Goal: Task Accomplishment & Management: Manage account settings

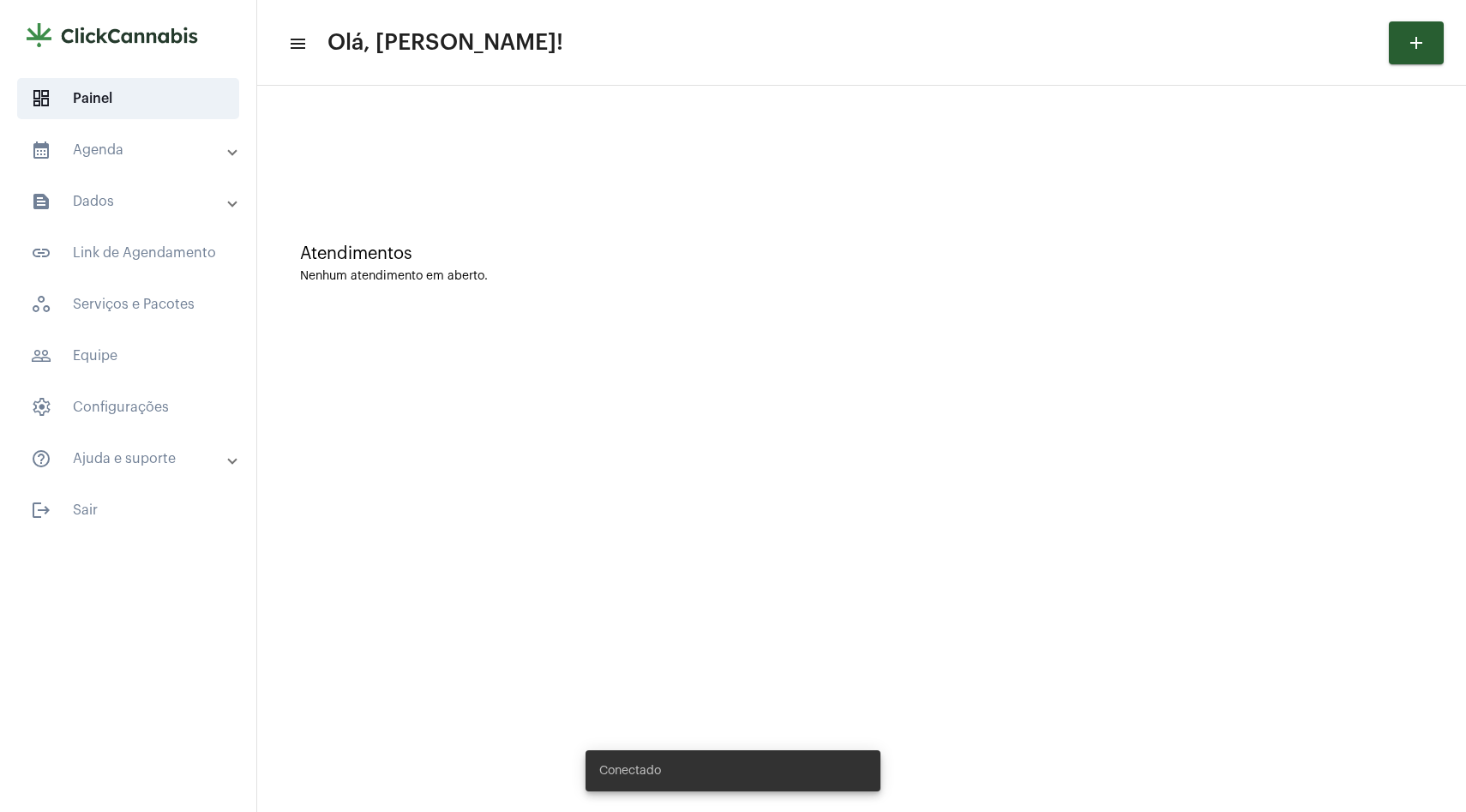
click at [115, 161] on mat-expansion-panel-header "calendar_month_outlined Agenda" at bounding box center [133, 150] width 246 height 41
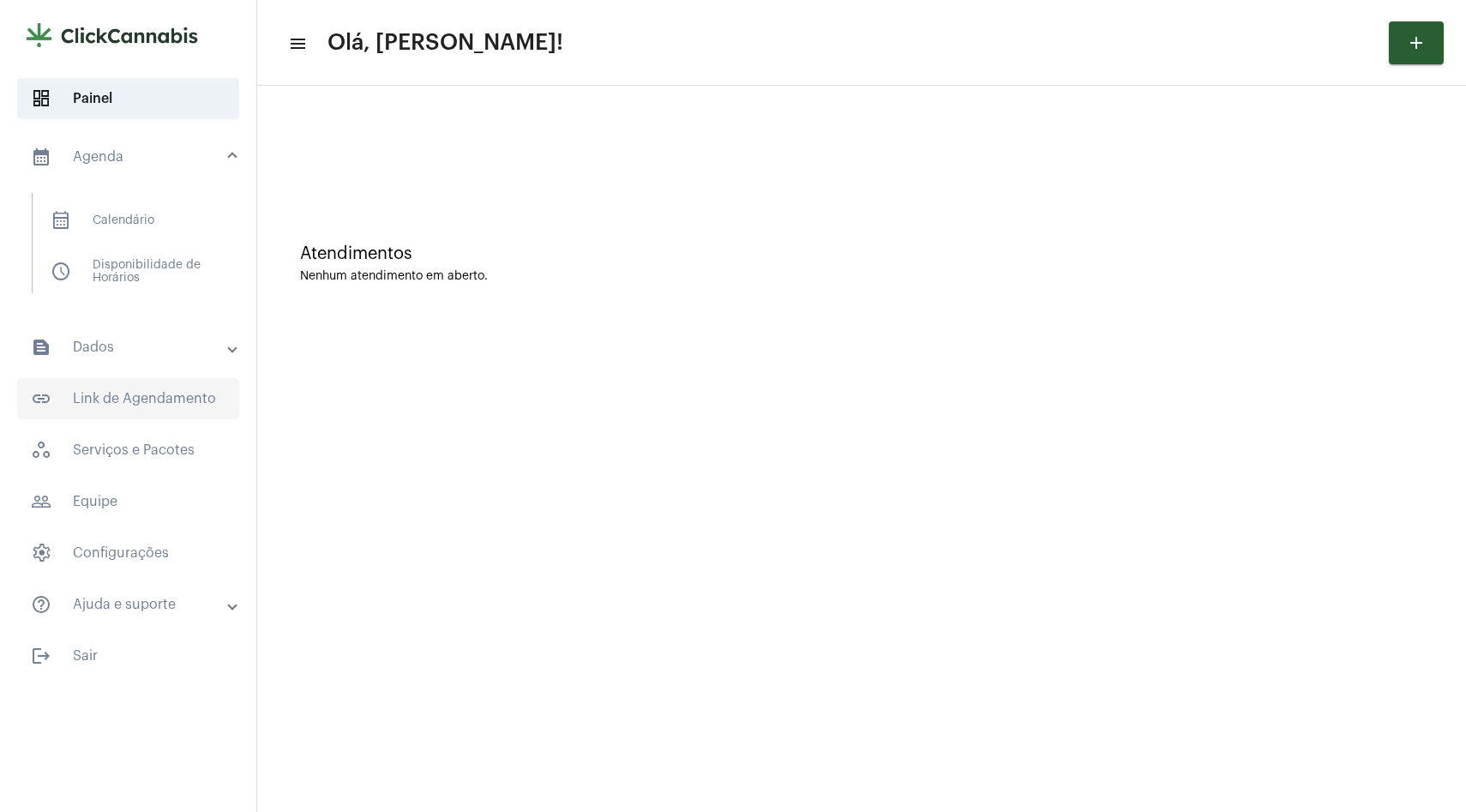
click at [138, 406] on span "link_outlined Link de Agendamento" at bounding box center [128, 398] width 222 height 41
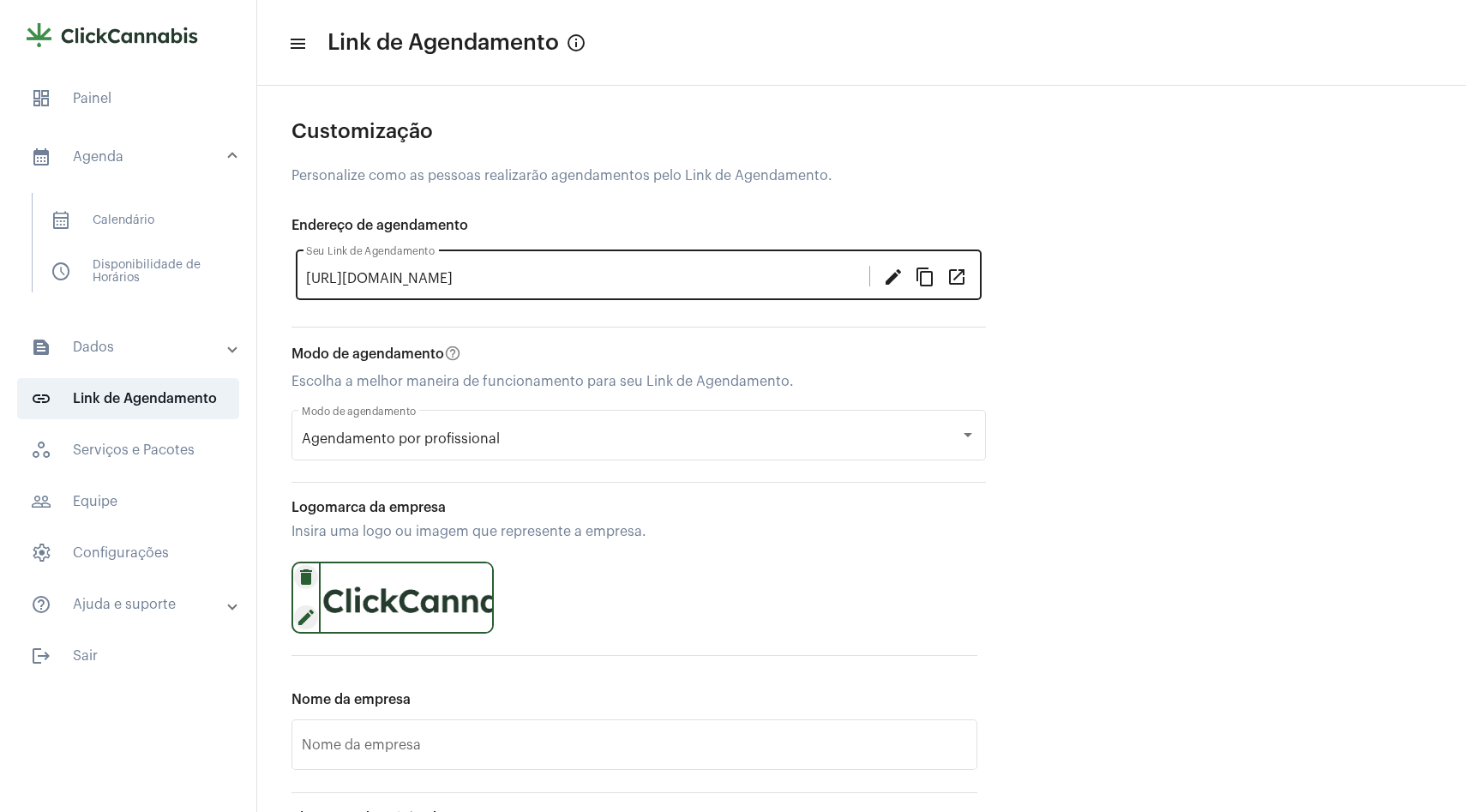
click at [958, 277] on mat-icon "open_in_new" at bounding box center [956, 276] width 21 height 21
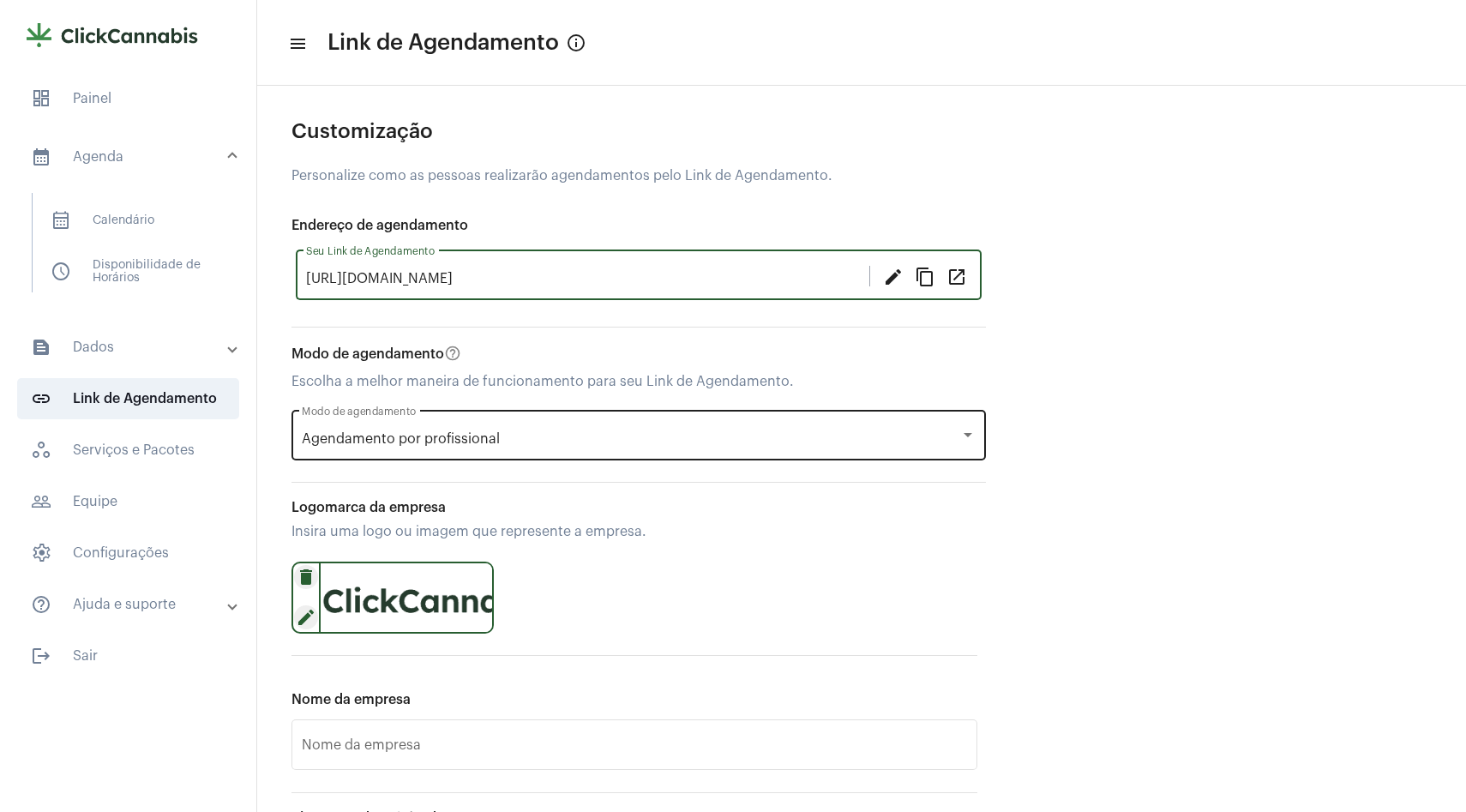
click at [485, 435] on span "Agendamento por profissional" at bounding box center [400, 439] width 198 height 13
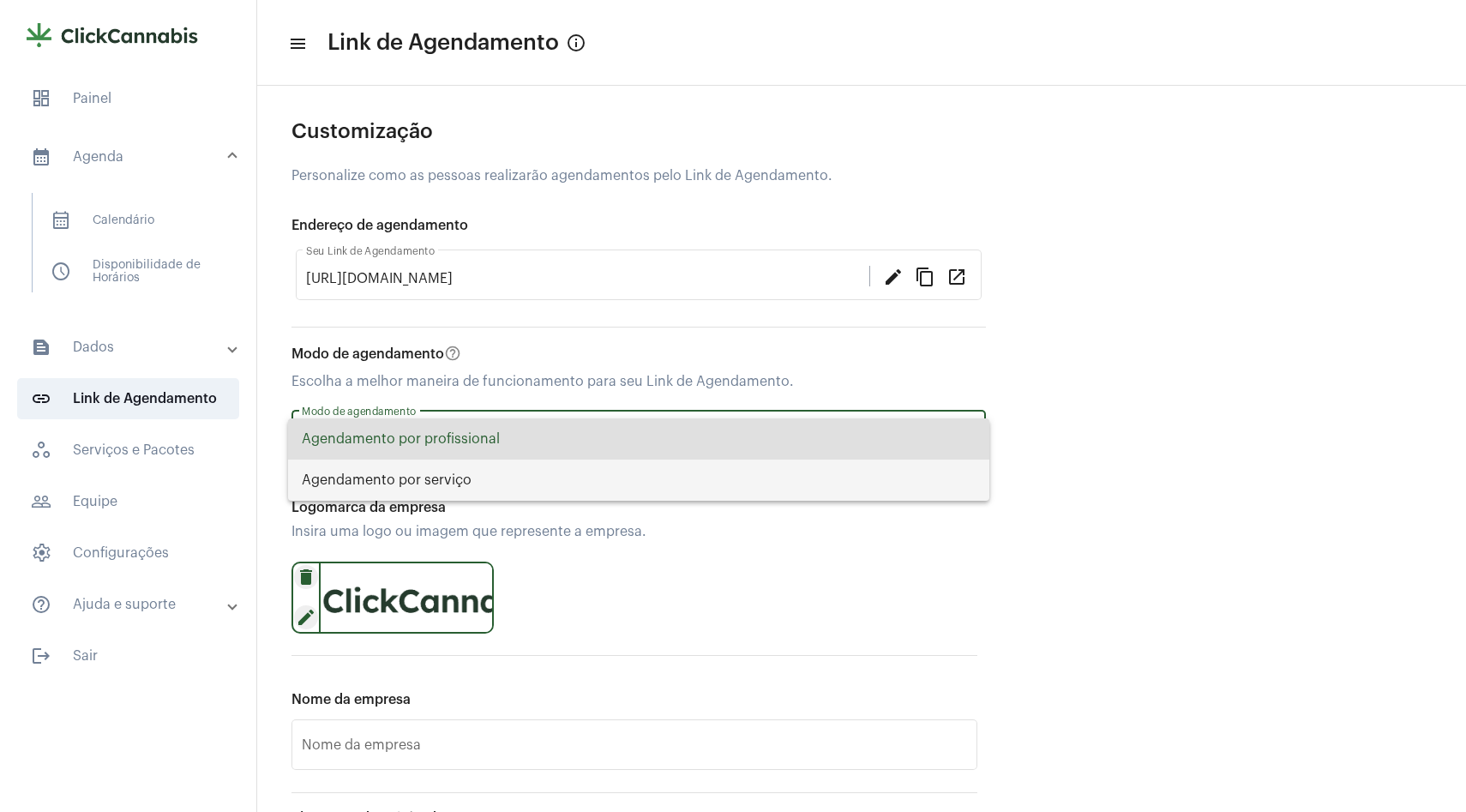
click at [469, 486] on span "Agendamento por serviço" at bounding box center [639, 480] width 674 height 41
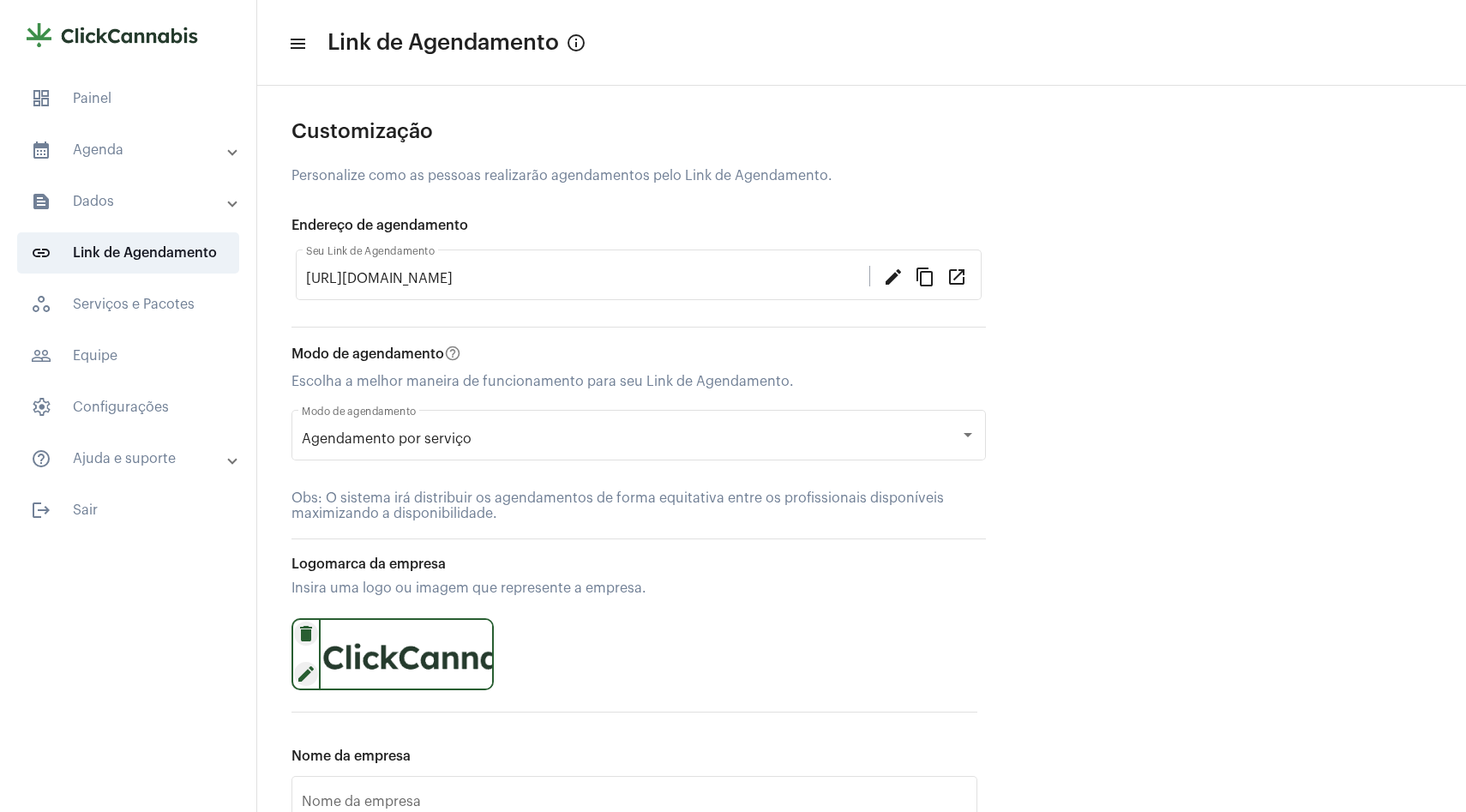
click at [133, 428] on mat-accordion "calendar_month_outlined Agenda calendar_month_outlined Calendário schedule Disp…" at bounding box center [128, 304] width 256 height 350
click at [143, 409] on span "settings Configurações" at bounding box center [128, 407] width 222 height 41
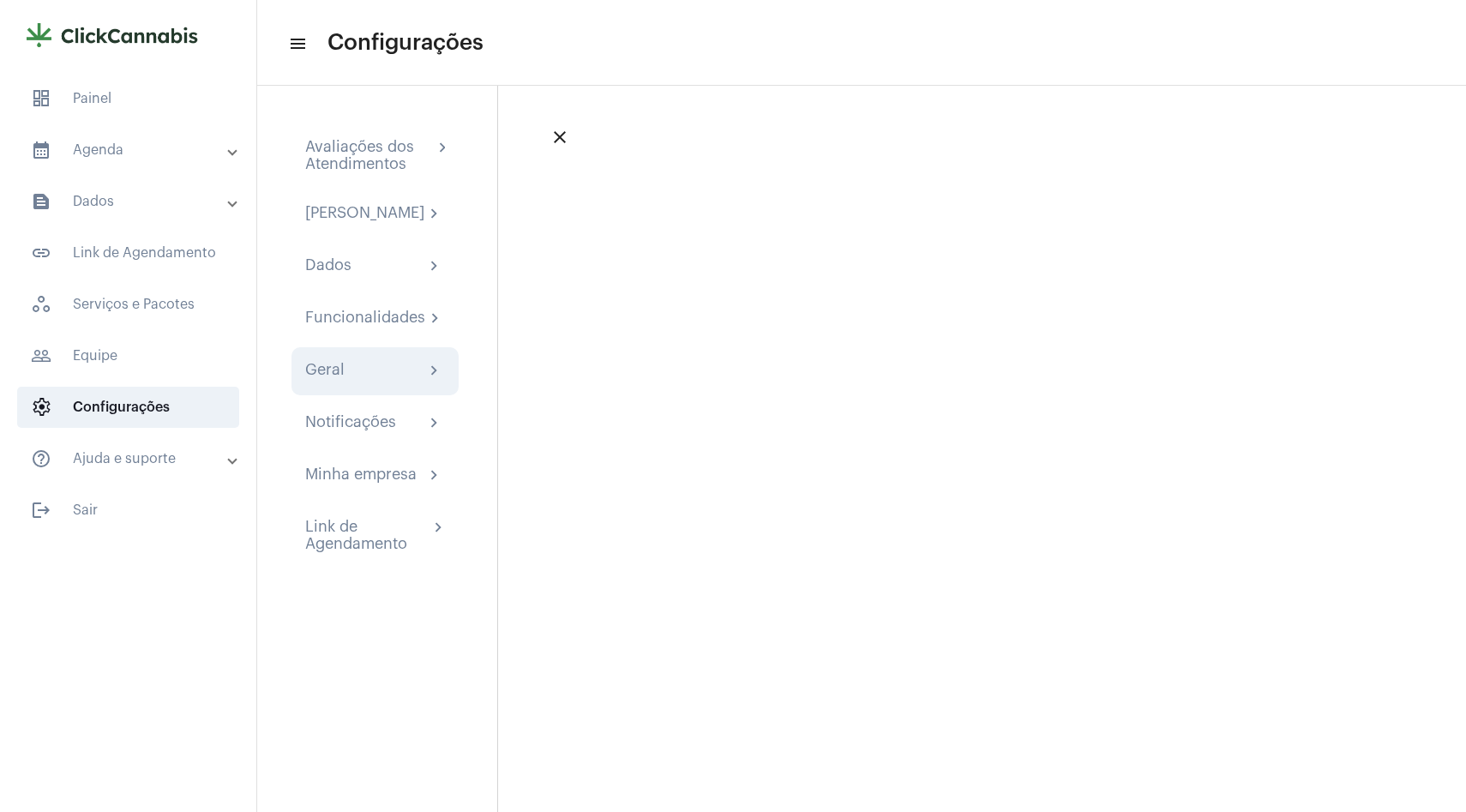
click at [368, 395] on div "Geral chevron_right" at bounding box center [375, 372] width 167 height 48
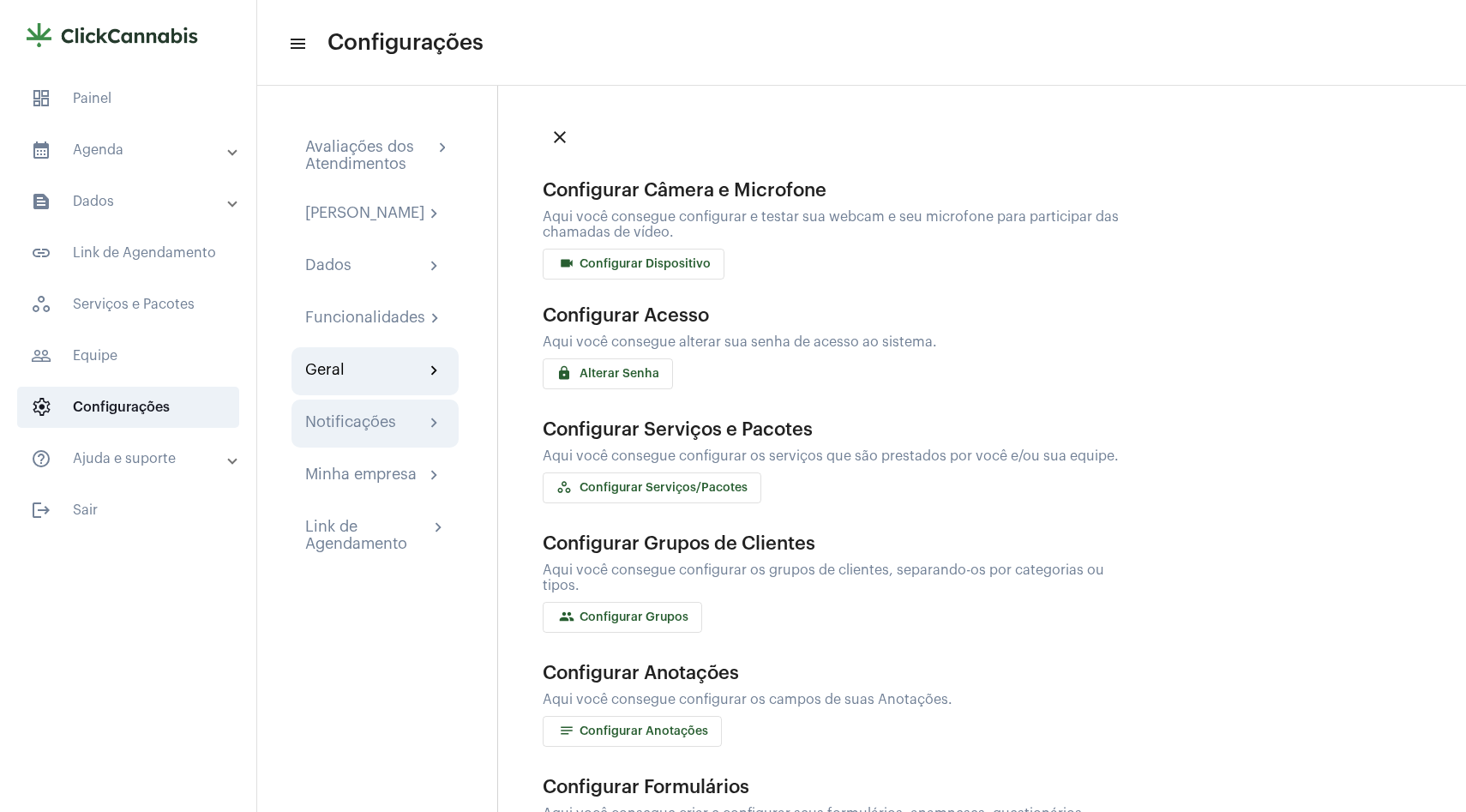
click at [369, 434] on div "Notificações" at bounding box center [351, 423] width 91 height 21
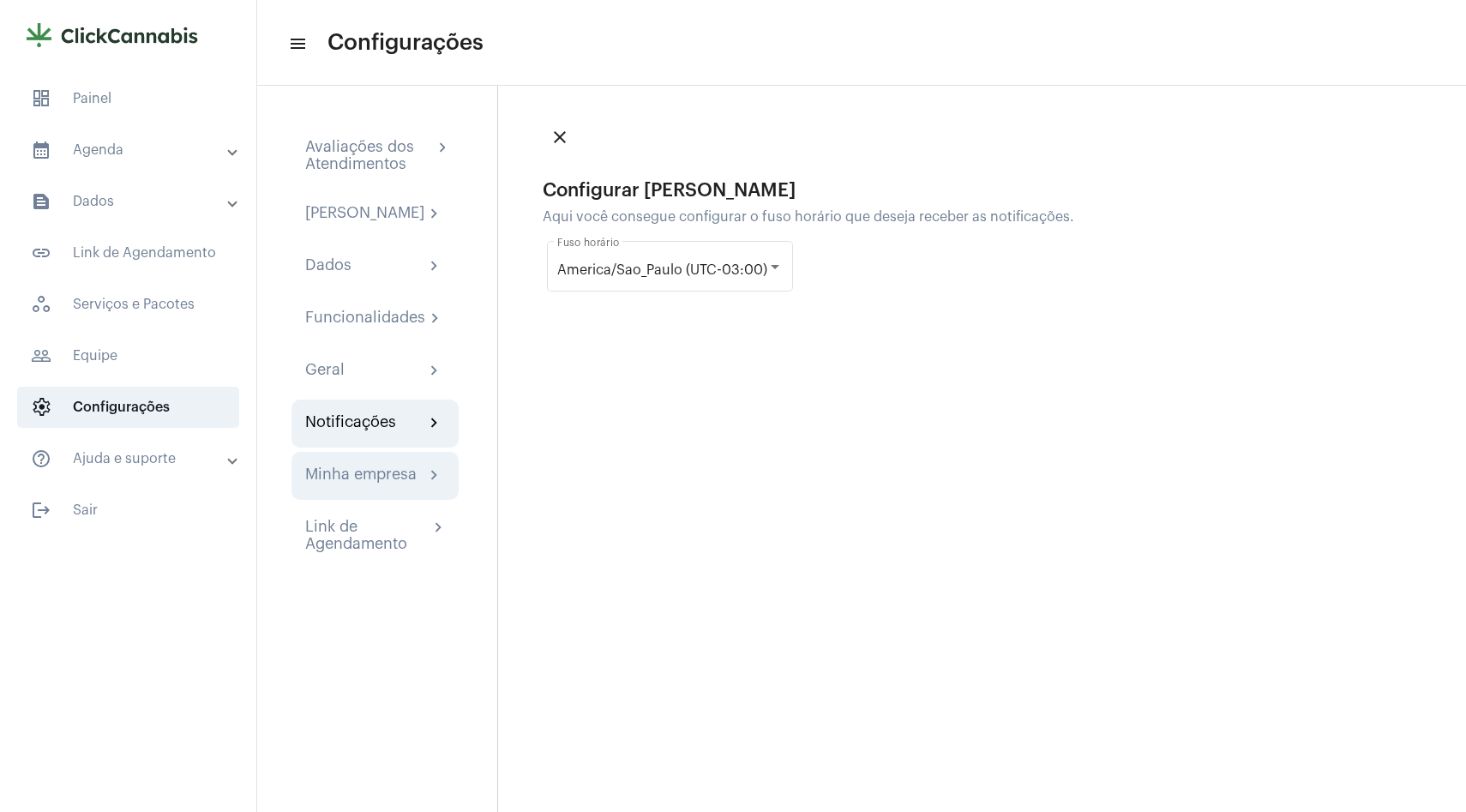
click at [380, 486] on div "Minha empresa" at bounding box center [361, 475] width 111 height 21
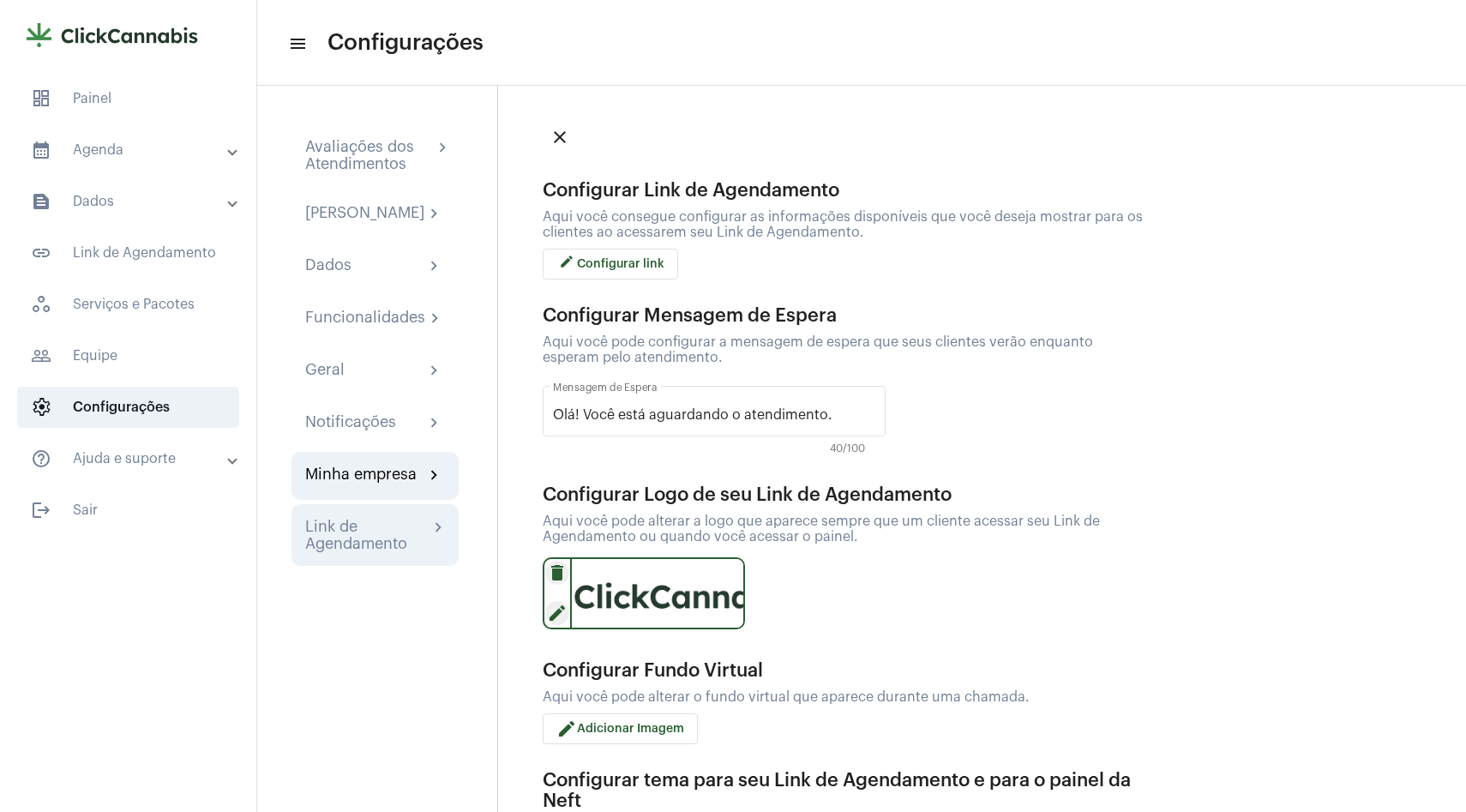
click at [378, 545] on div "Link de Agendamento" at bounding box center [367, 534] width 124 height 34
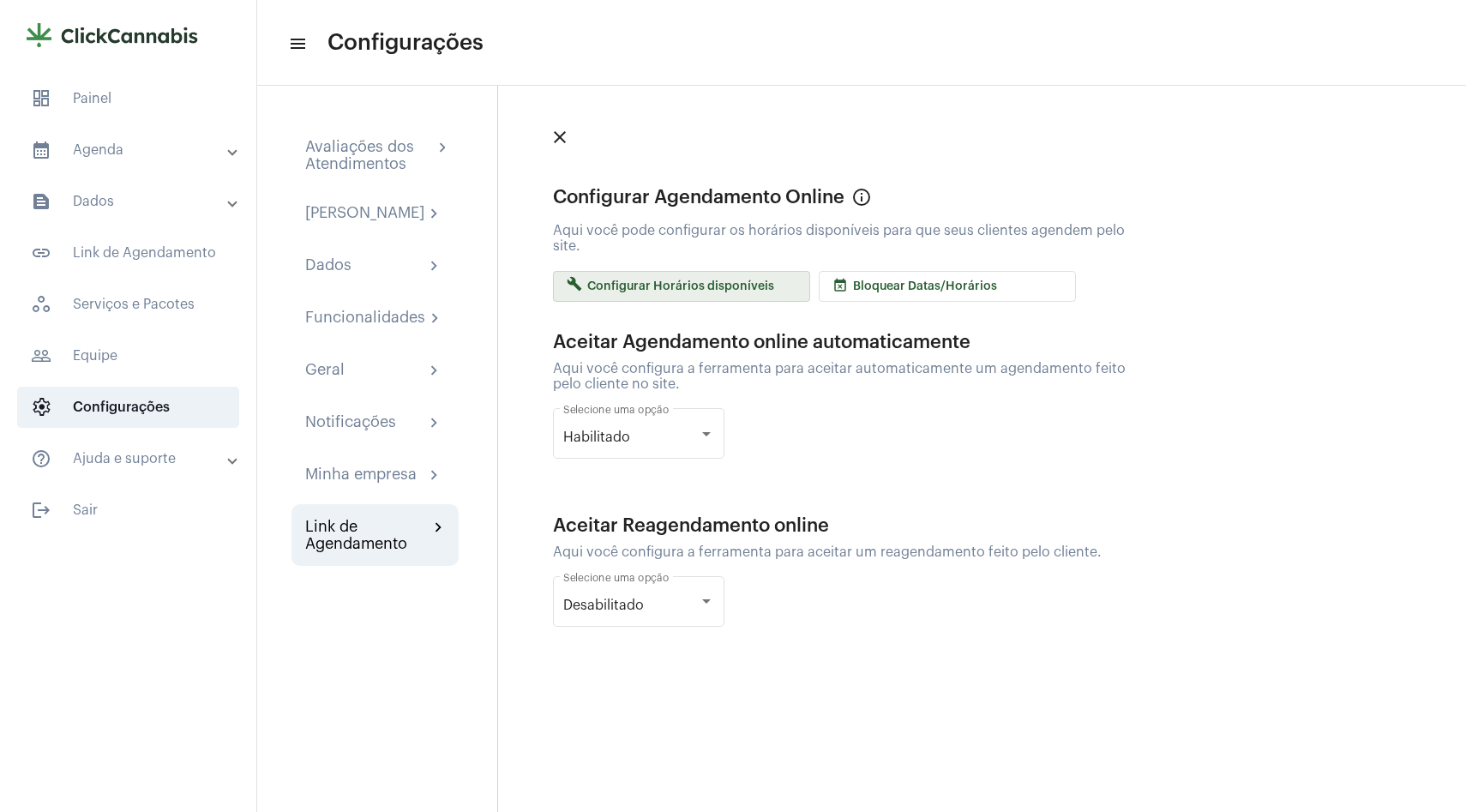
click at [676, 281] on span "build Configurar Horários disponíveis" at bounding box center [671, 286] width 208 height 12
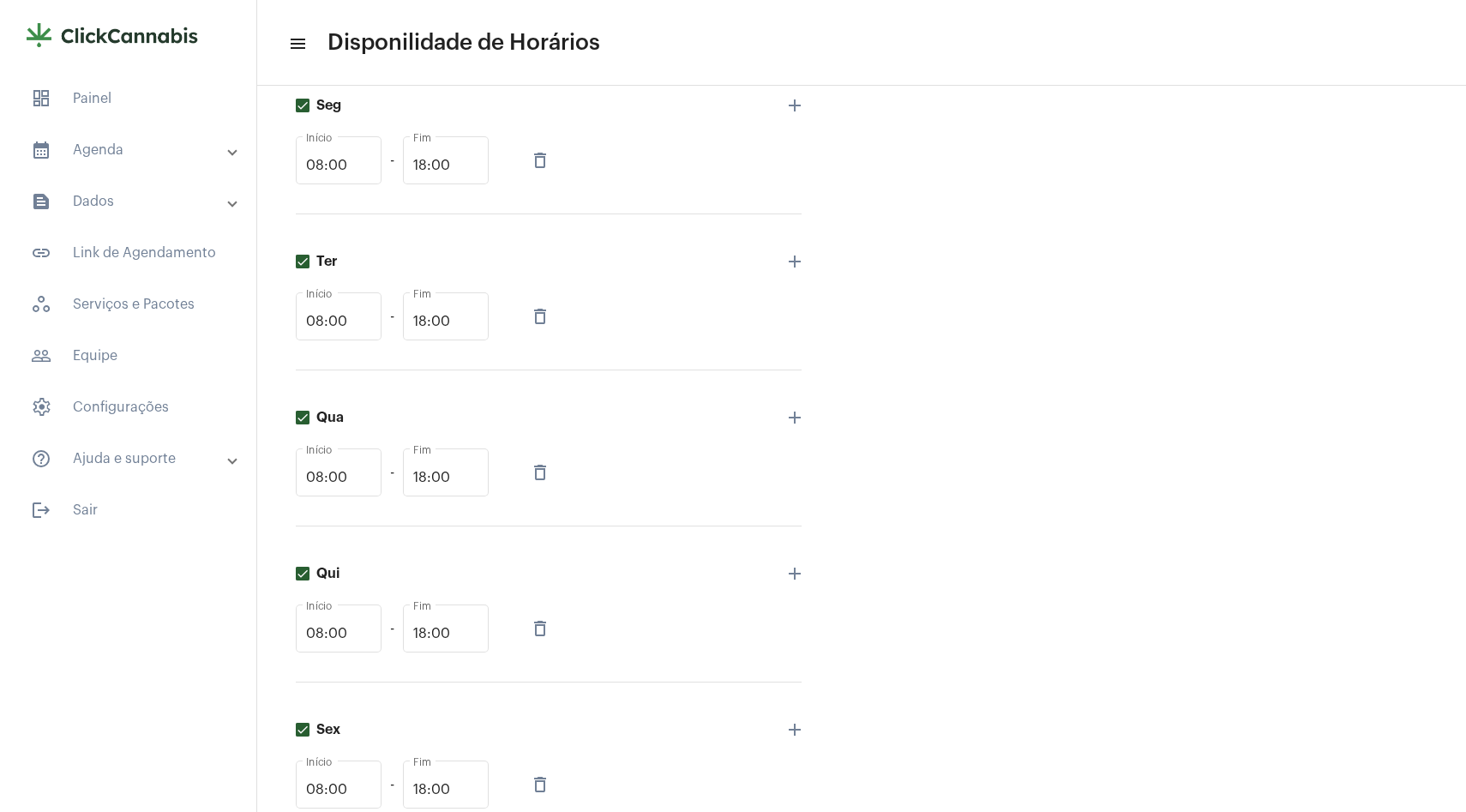
scroll to position [527, 0]
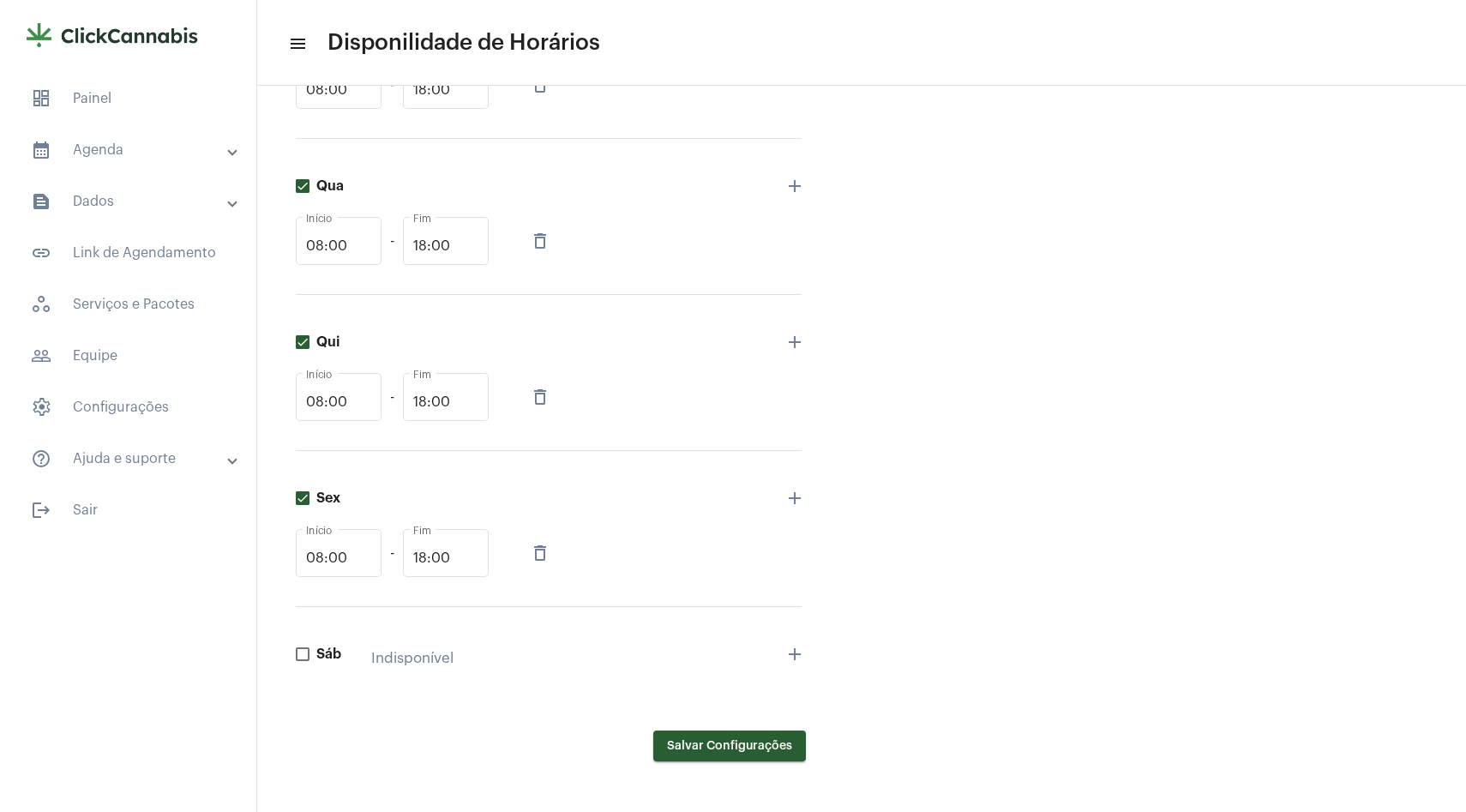
click at [751, 739] on span "Salvar Configurações" at bounding box center [730, 745] width 125 height 12
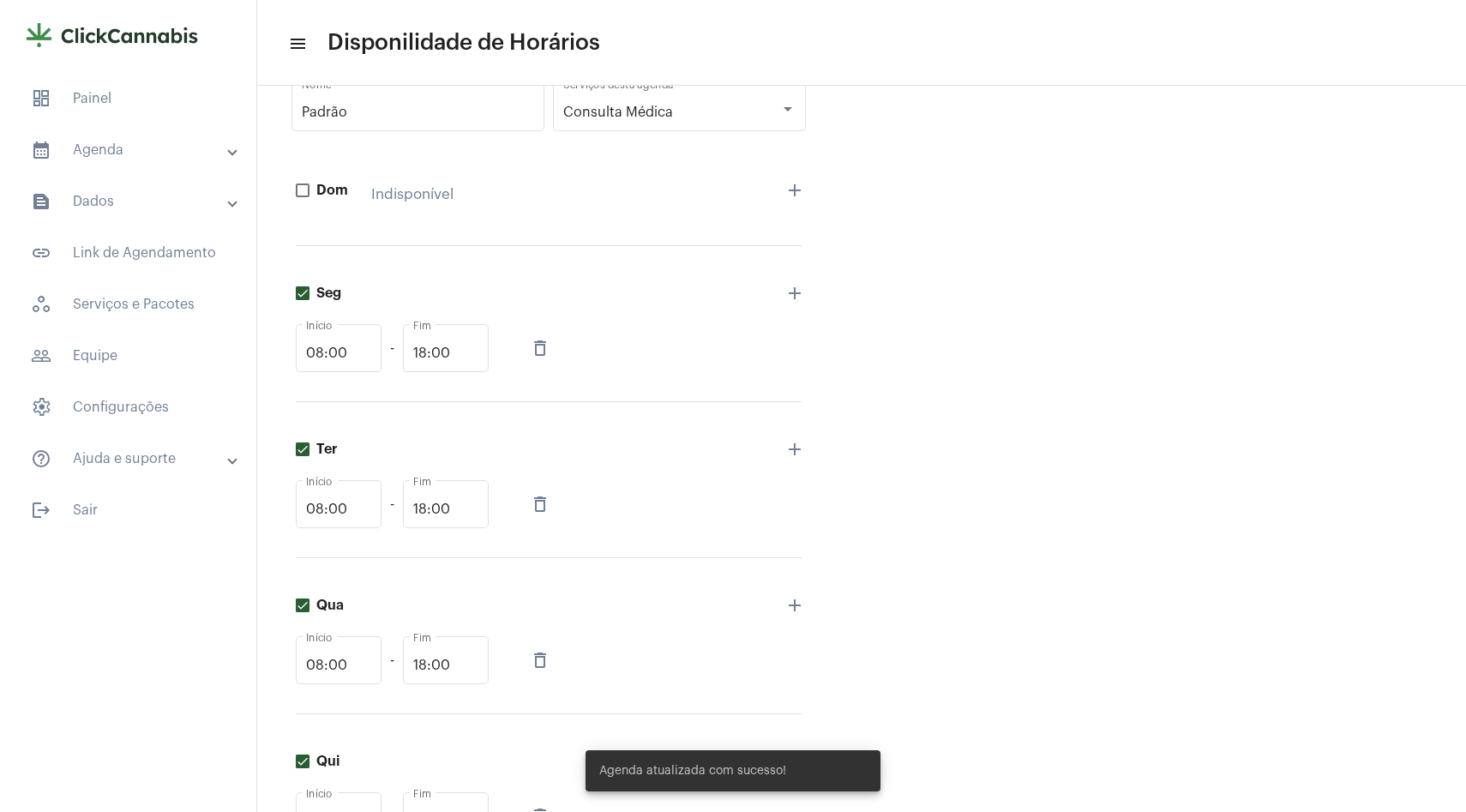
scroll to position [0, 0]
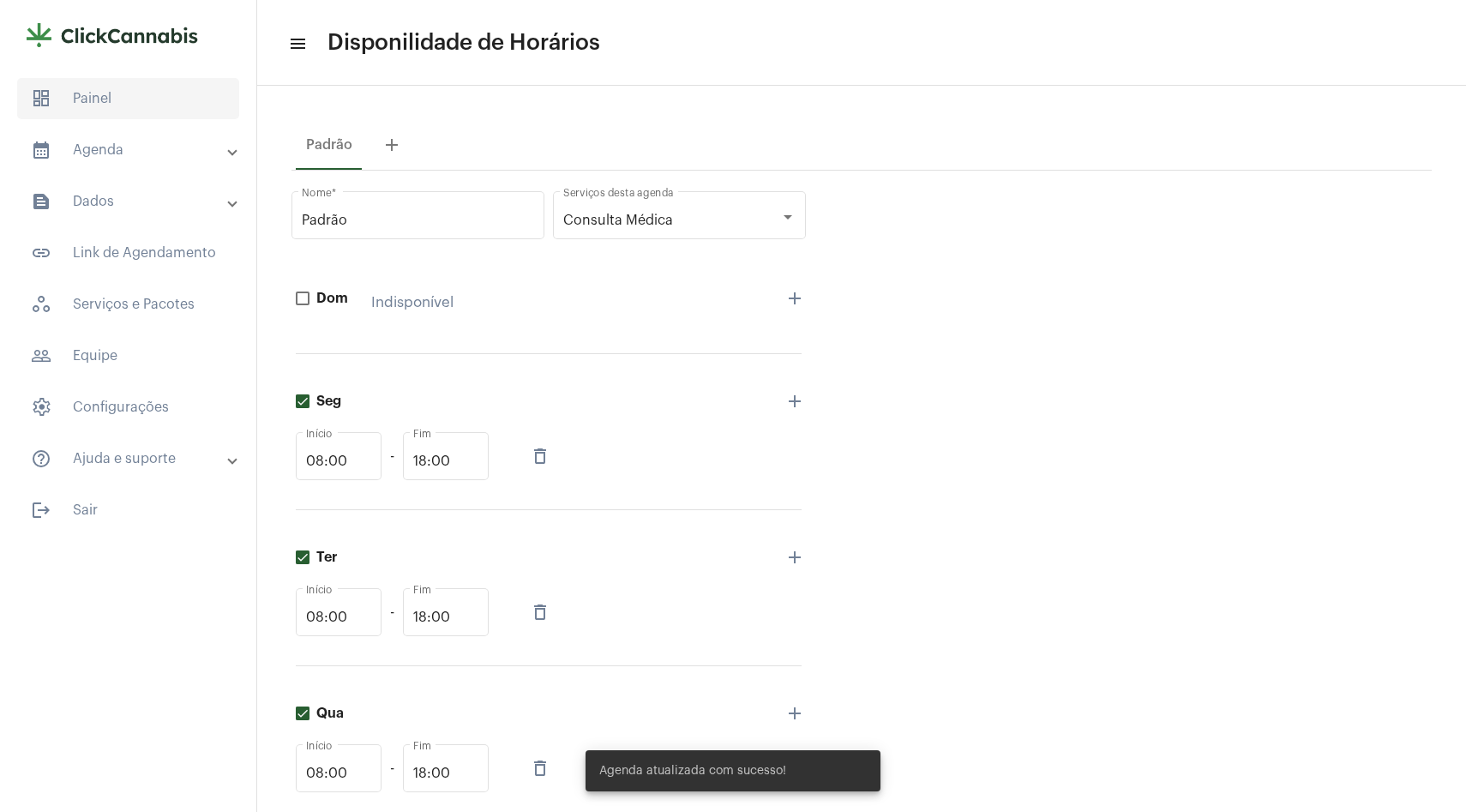
click at [120, 111] on span "dashboard Painel" at bounding box center [128, 98] width 222 height 41
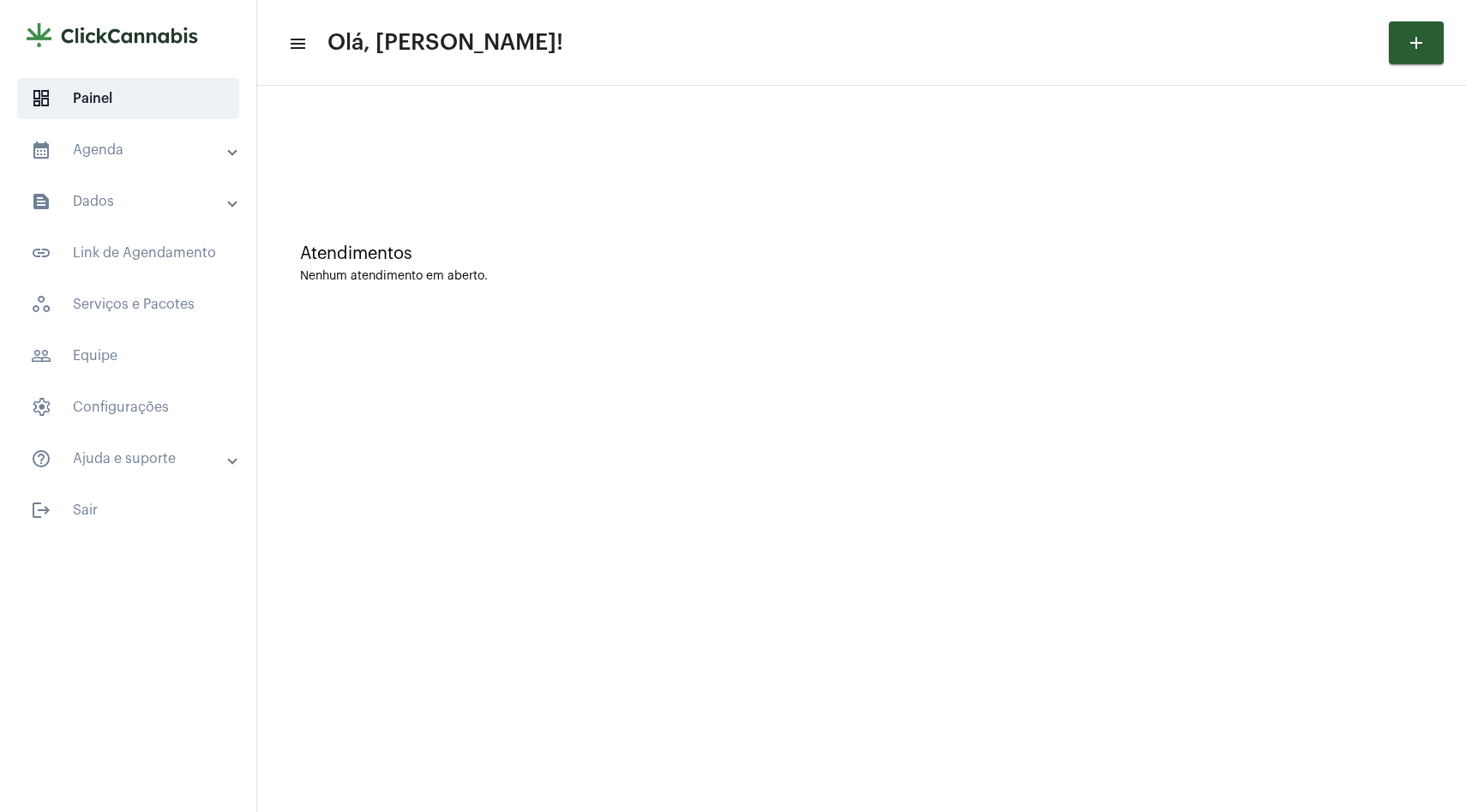
click at [118, 152] on mat-panel-title "calendar_month_outlined Agenda" at bounding box center [129, 150] width 198 height 21
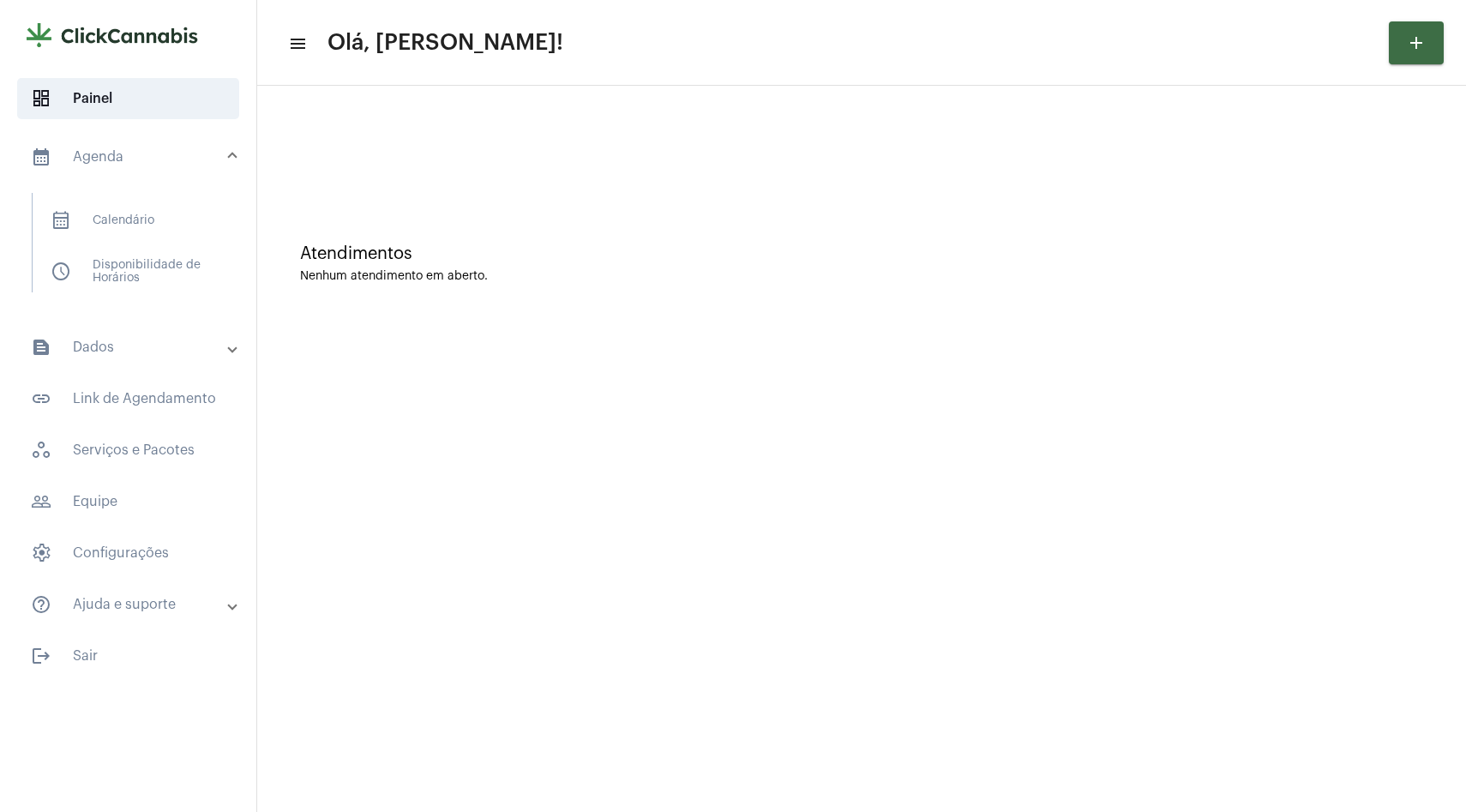
click at [1418, 47] on mat-icon "add" at bounding box center [1416, 42] width 21 height 21
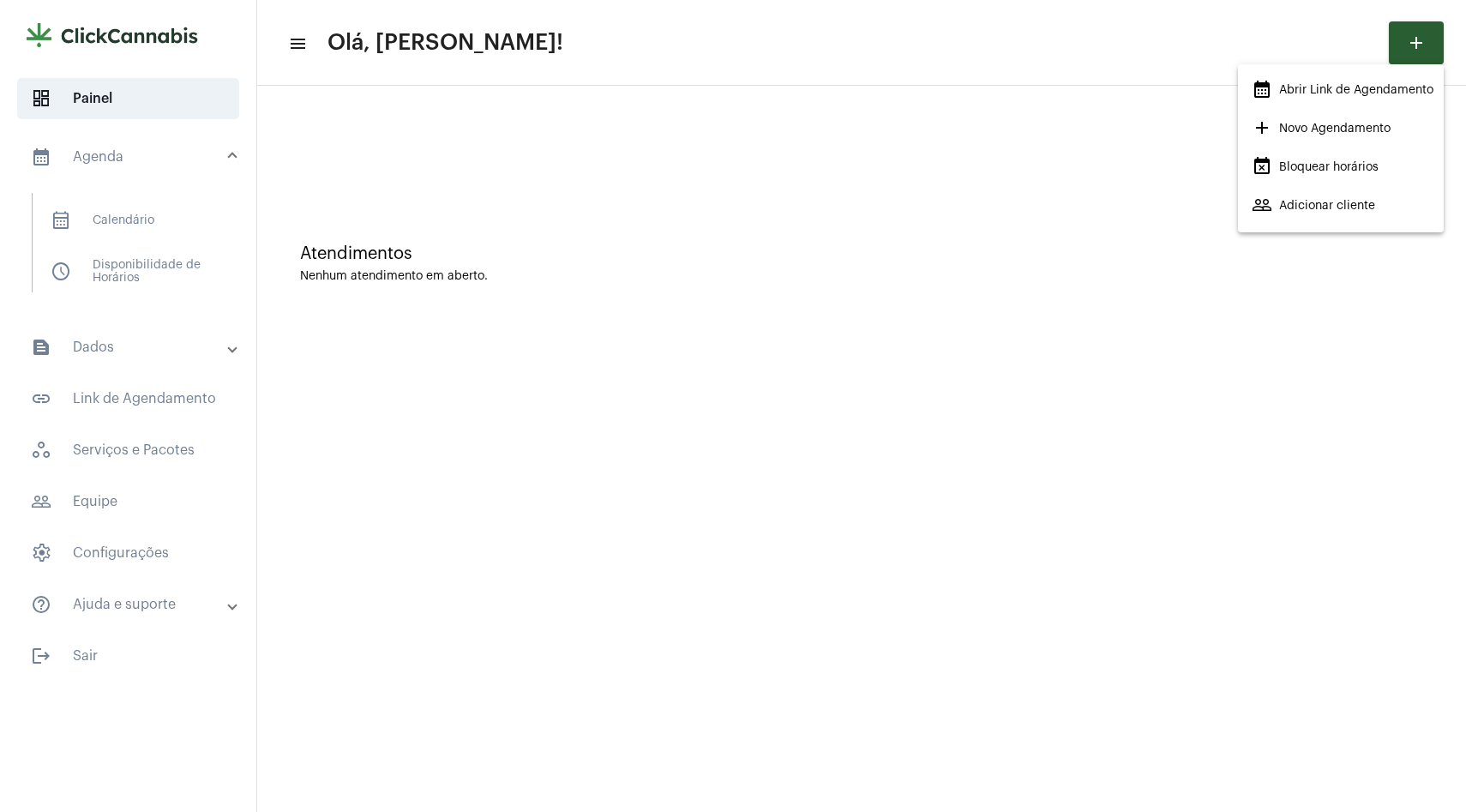
click at [1347, 90] on span "calendar_month_outlined Abrir Link de Agendamento" at bounding box center [1342, 90] width 182 height 30
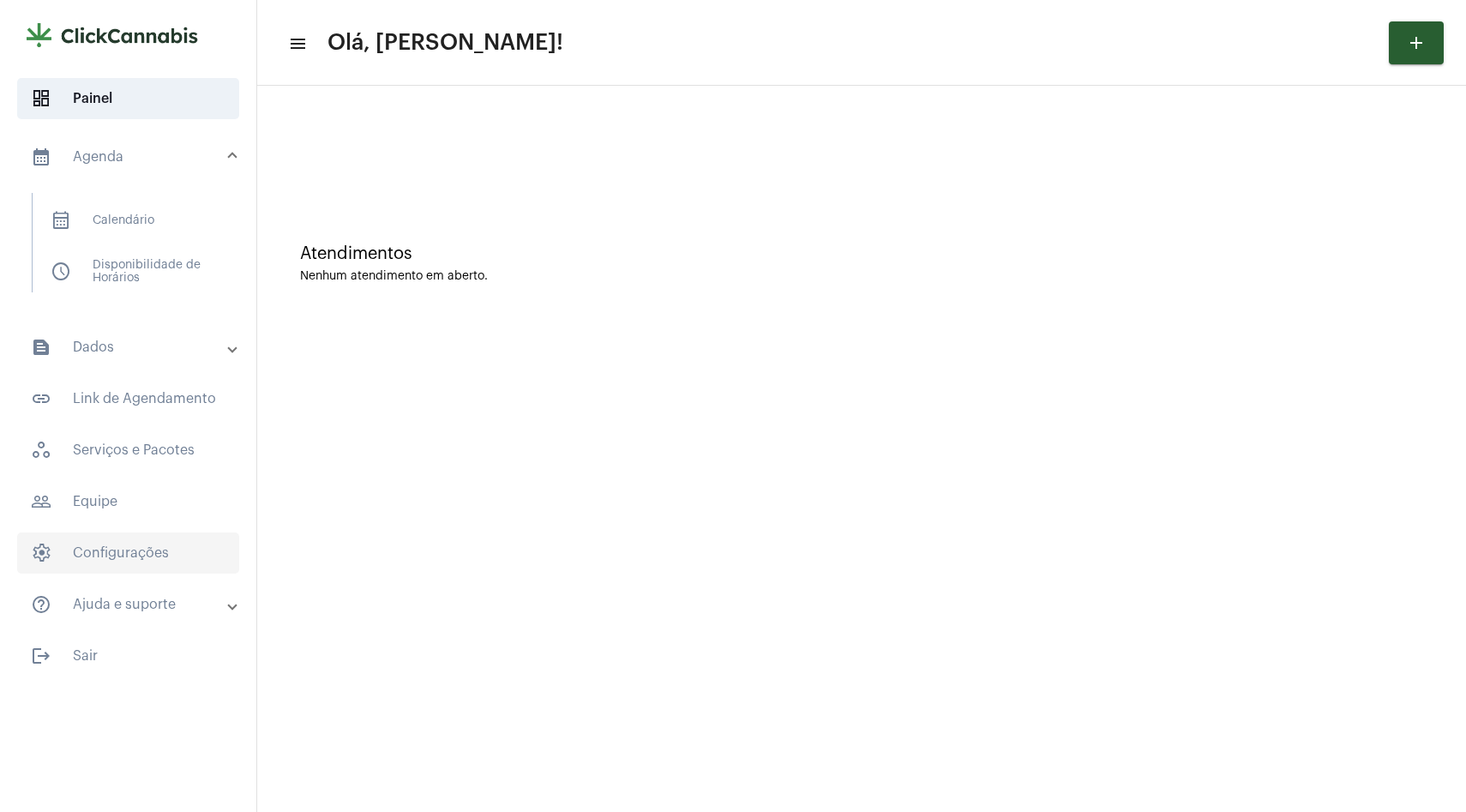
click at [127, 552] on span "settings Configurações" at bounding box center [128, 553] width 222 height 41
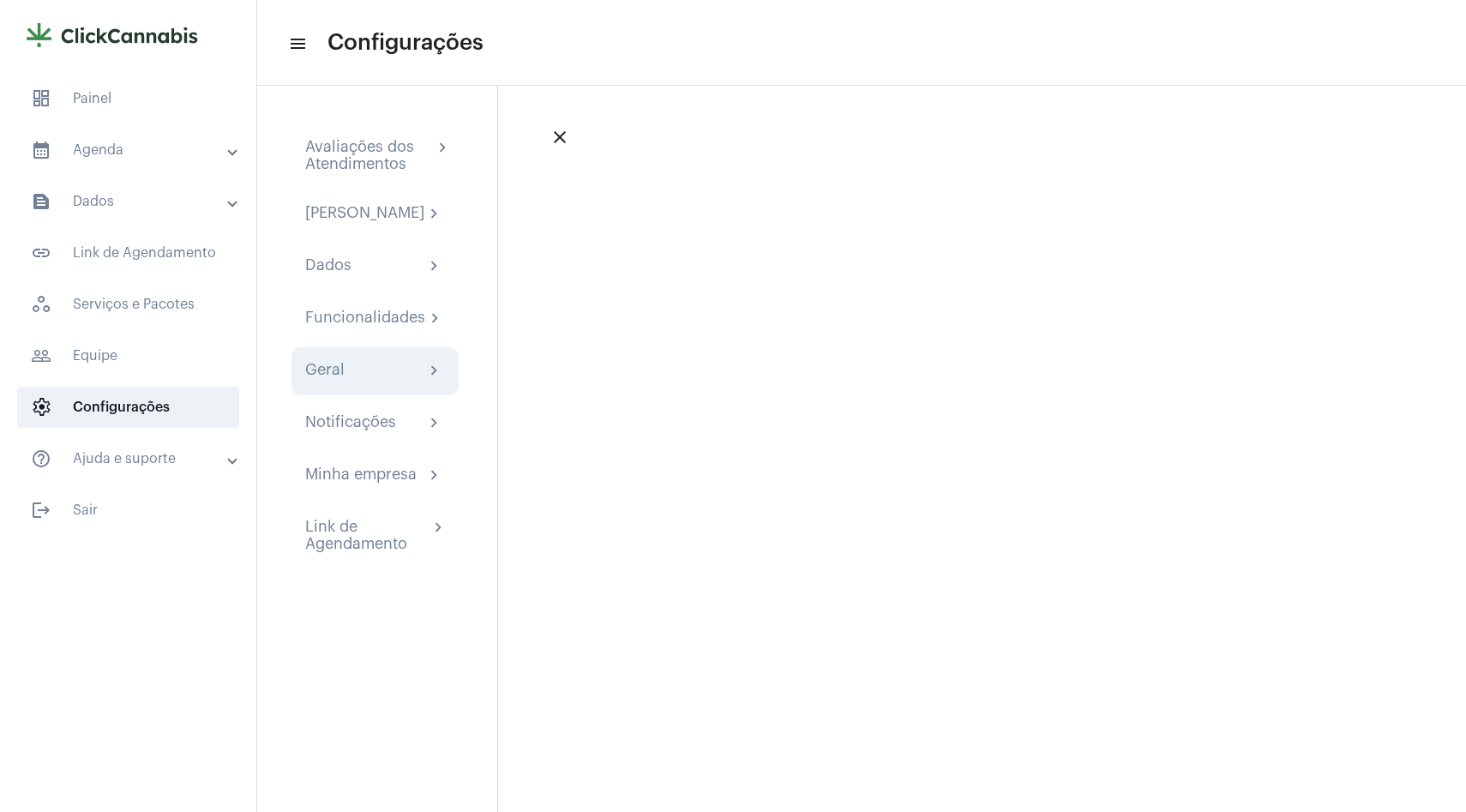
click at [347, 395] on div "Geral chevron_right" at bounding box center [375, 372] width 167 height 48
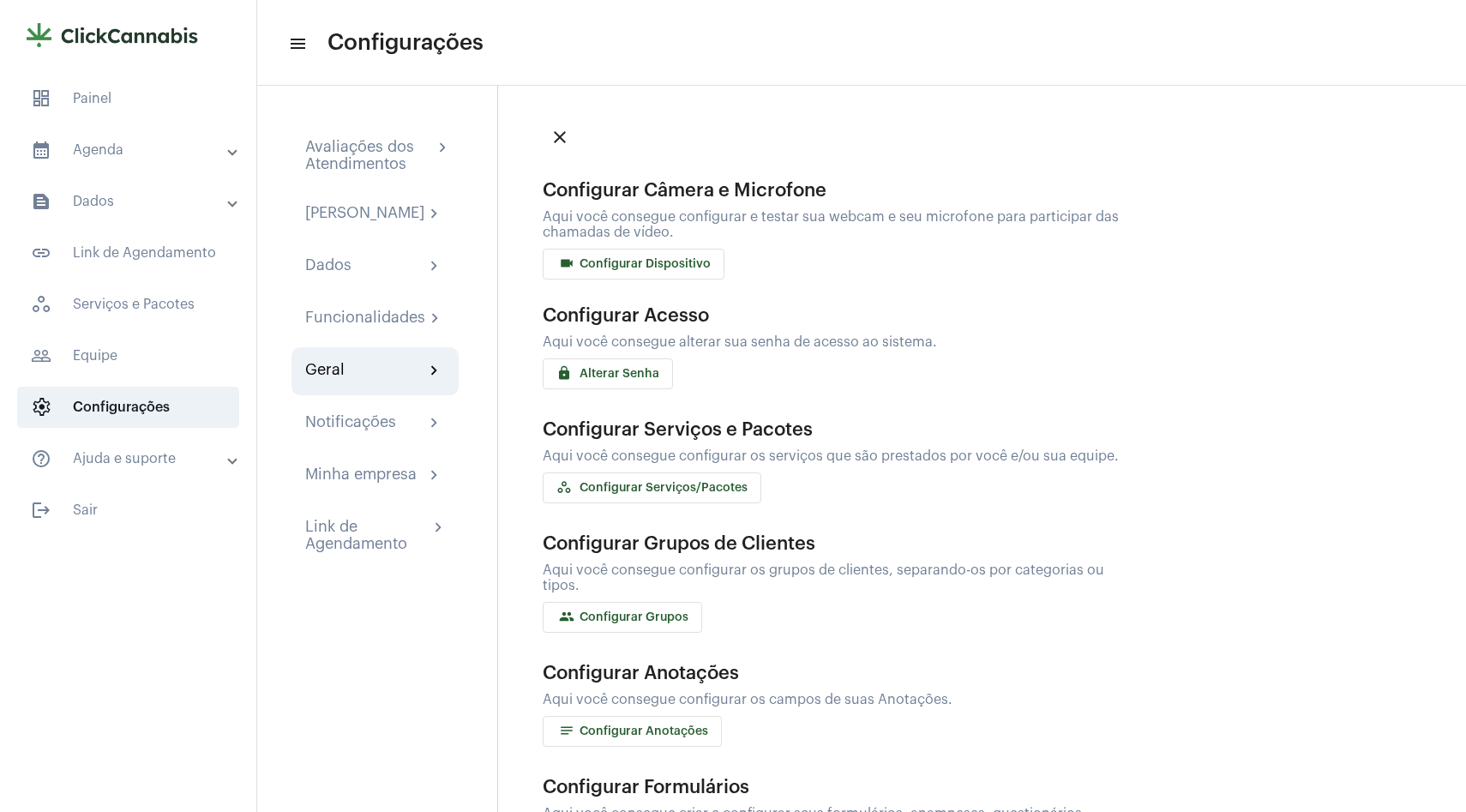
click at [686, 467] on div "Configurar Serviços e Pacotes Aqui você consegue configurar os serviços que são…" at bounding box center [843, 461] width 600 height 84
click at [678, 492] on button "workspaces_outlined Configurar Serviços/Pacotes" at bounding box center [652, 488] width 219 height 30
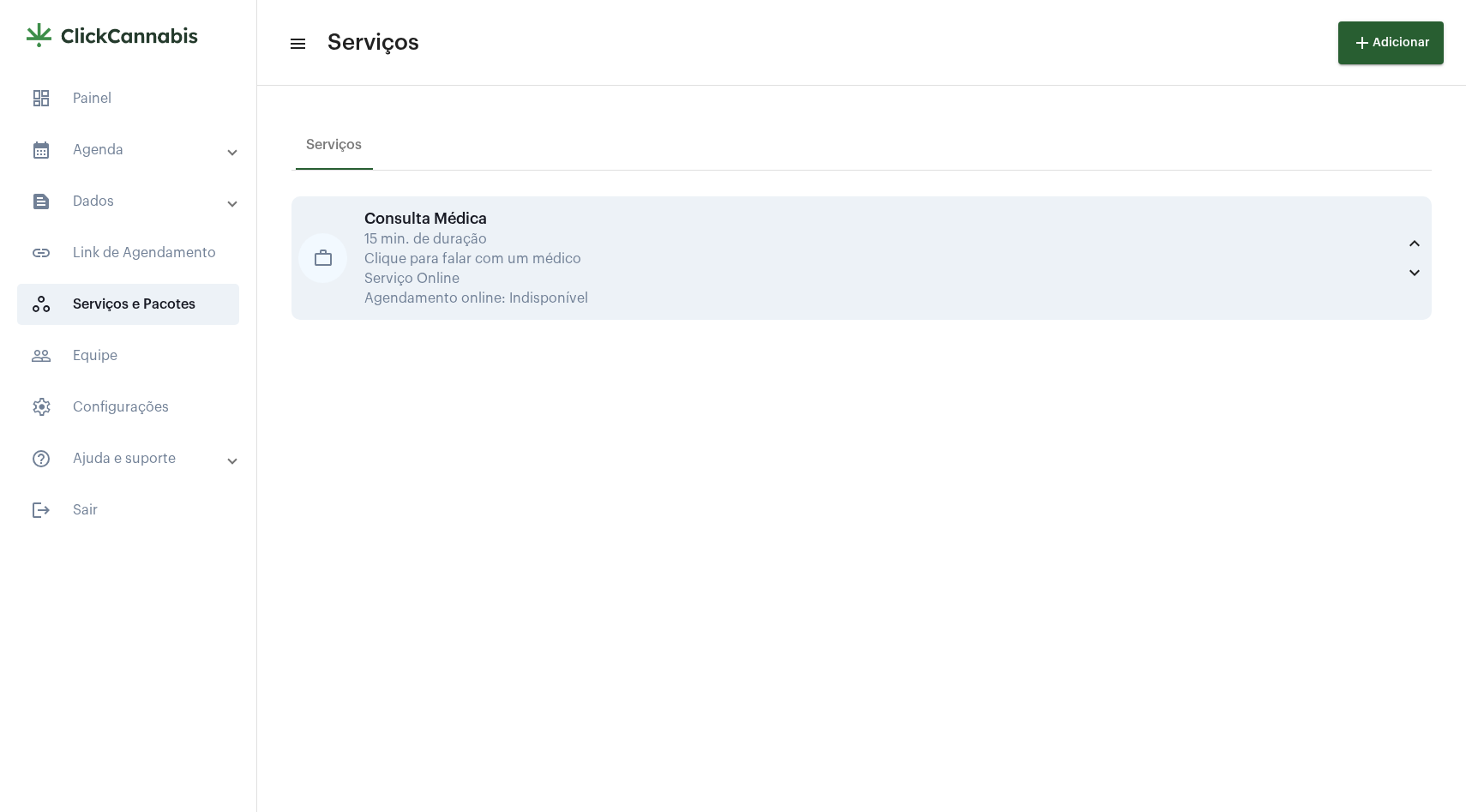
click at [441, 273] on div "Serviço Online" at bounding box center [880, 278] width 1032 height 15
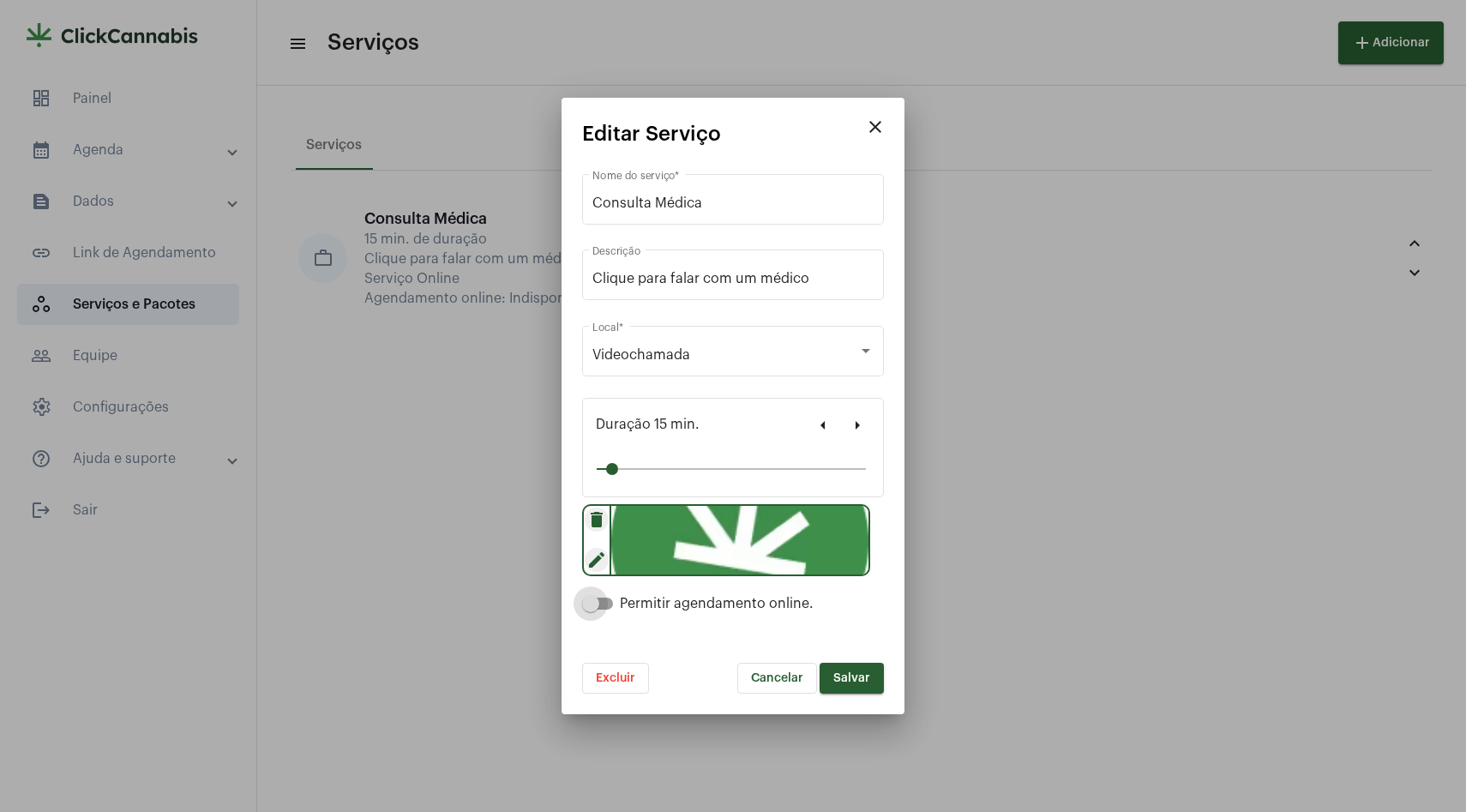
click at [605, 607] on span at bounding box center [597, 603] width 30 height 12
click at [591, 610] on input "Permitir agendamento online." at bounding box center [590, 610] width 1 height 1
checkbox input "true"
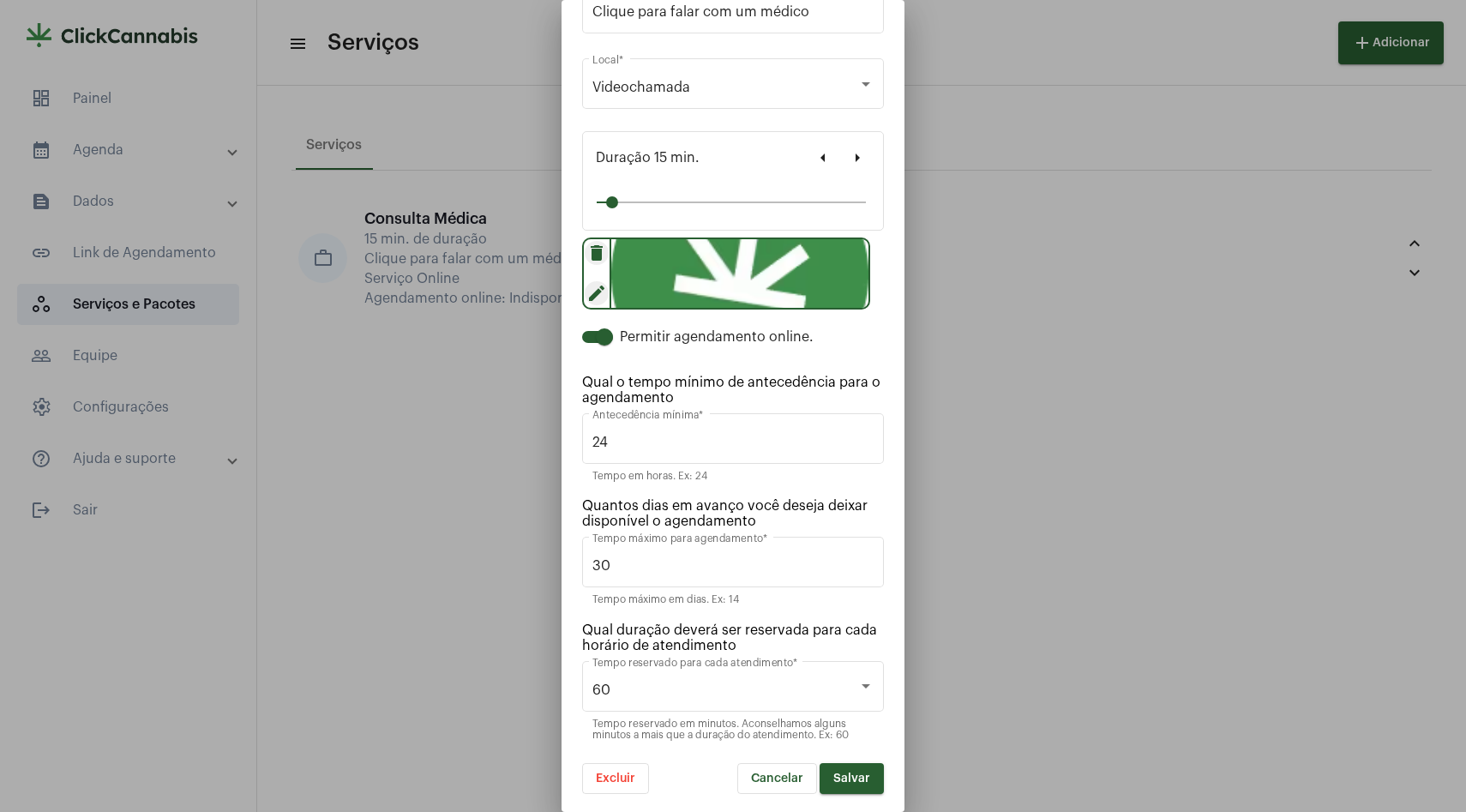
scroll to position [172, 0]
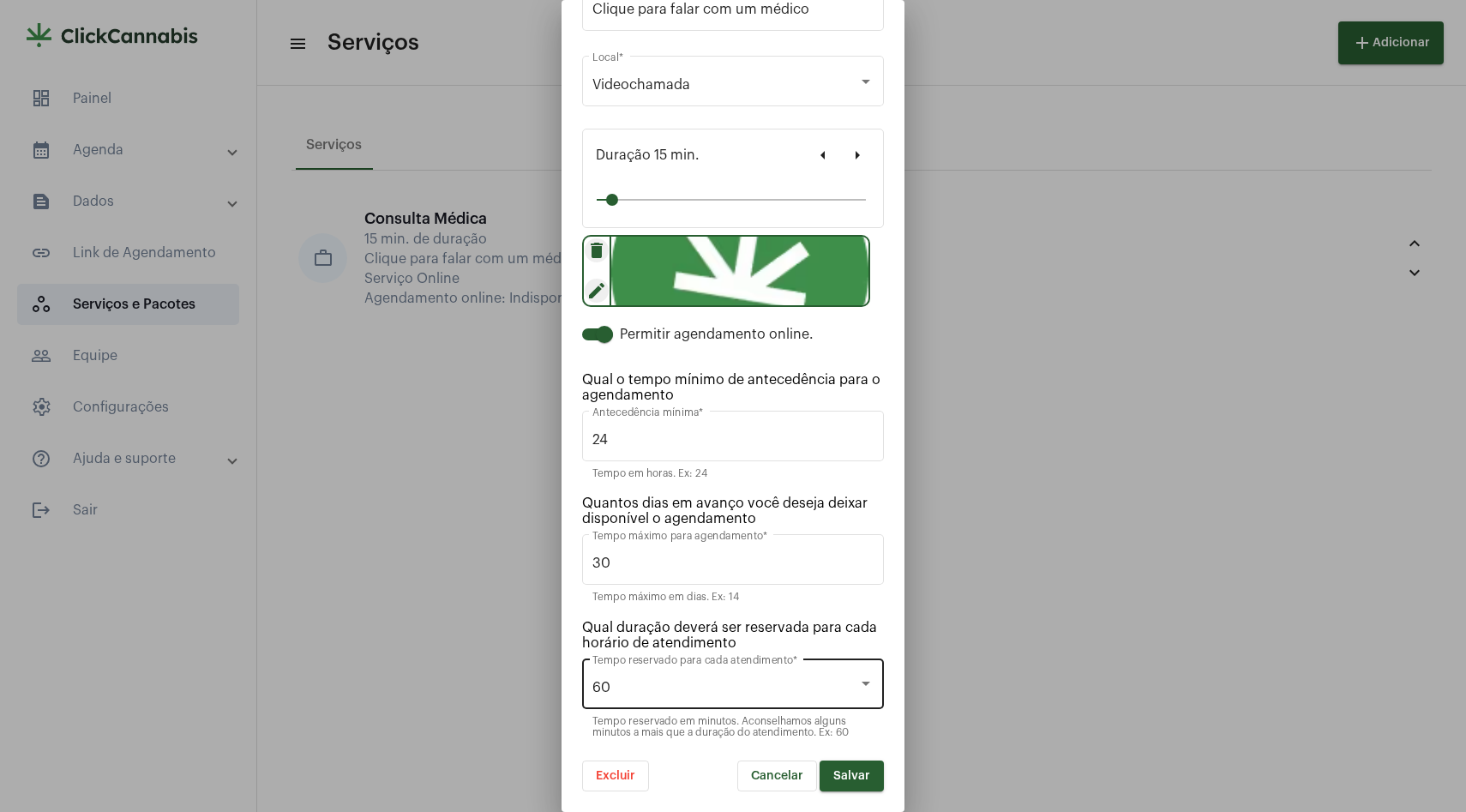
click at [704, 694] on div "60" at bounding box center [725, 687] width 266 height 15
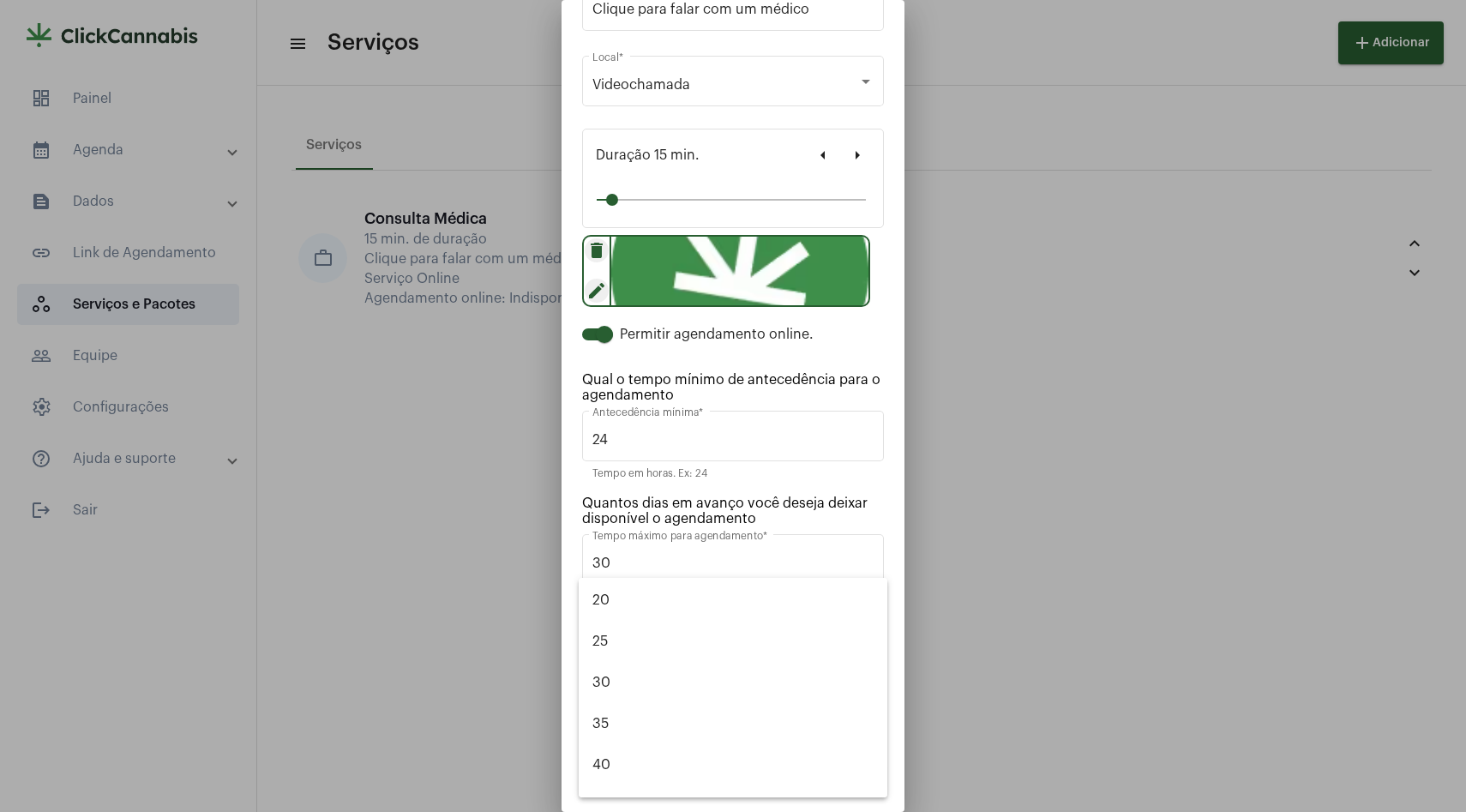
scroll to position [0, 0]
click at [666, 640] on span "20" at bounding box center [733, 639] width 281 height 41
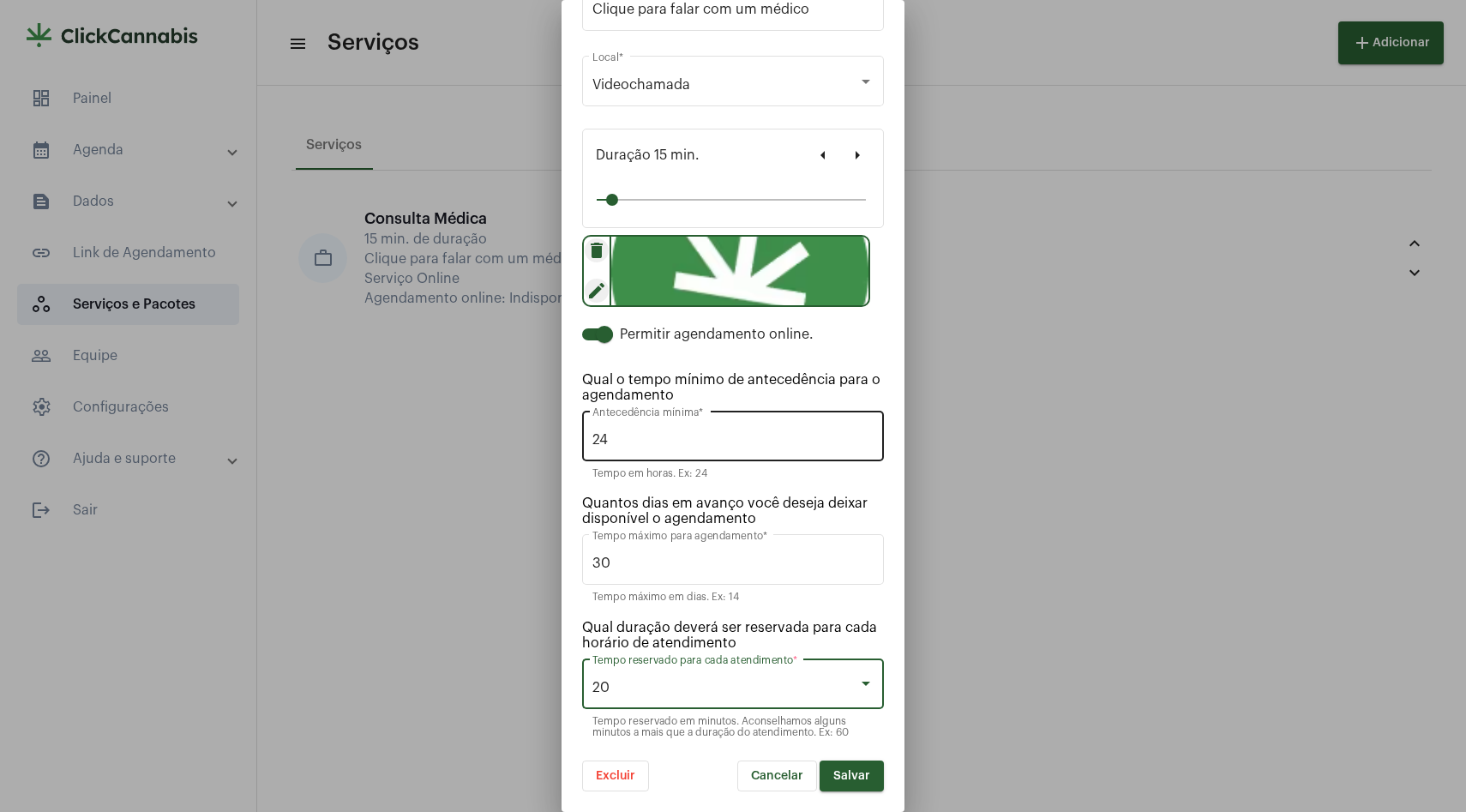
click at [691, 439] on input "24" at bounding box center [733, 440] width 281 height 15
type input "1"
click at [783, 478] on div at bounding box center [791, 474] width 167 height 12
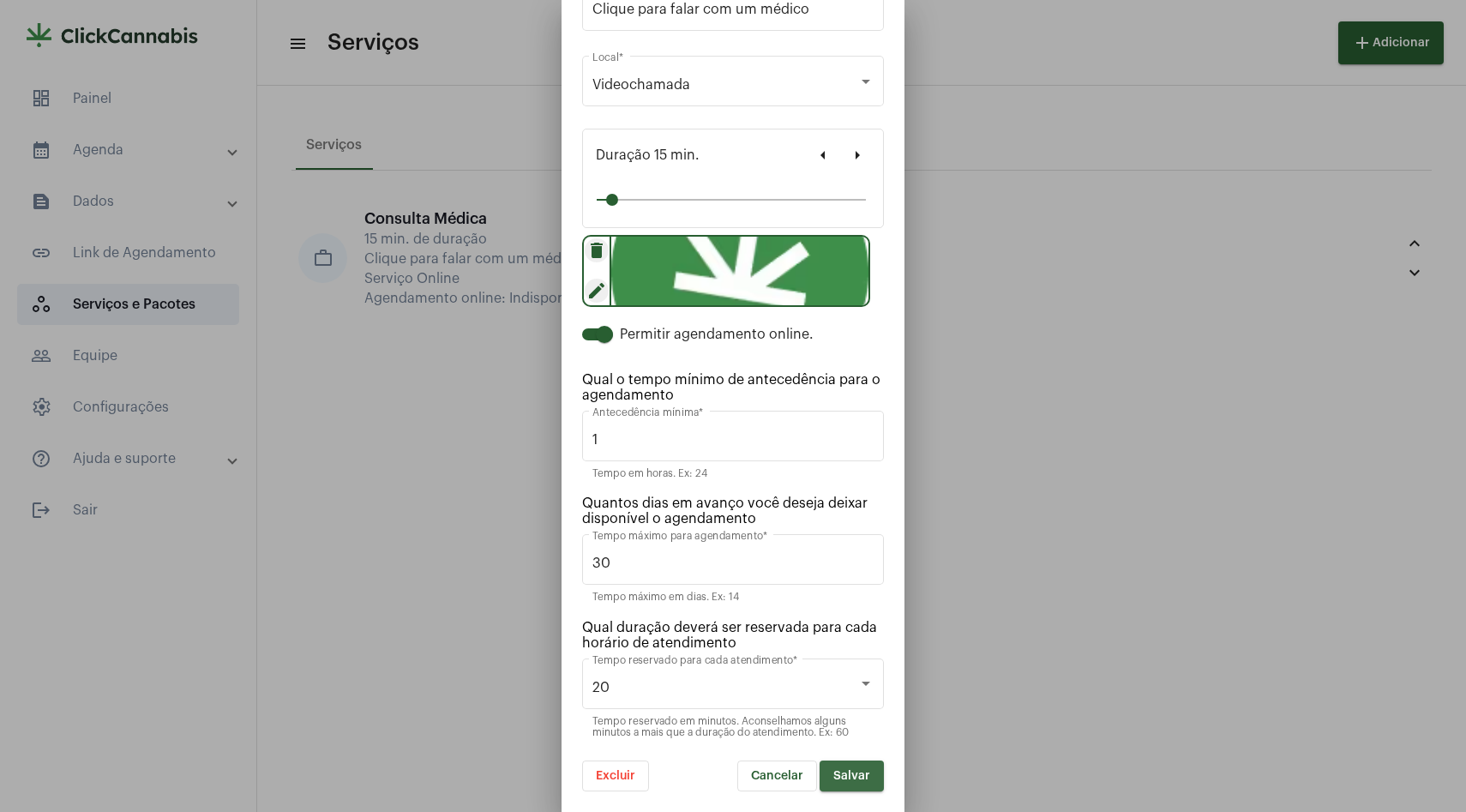
click at [853, 782] on button "Salvar" at bounding box center [852, 775] width 64 height 30
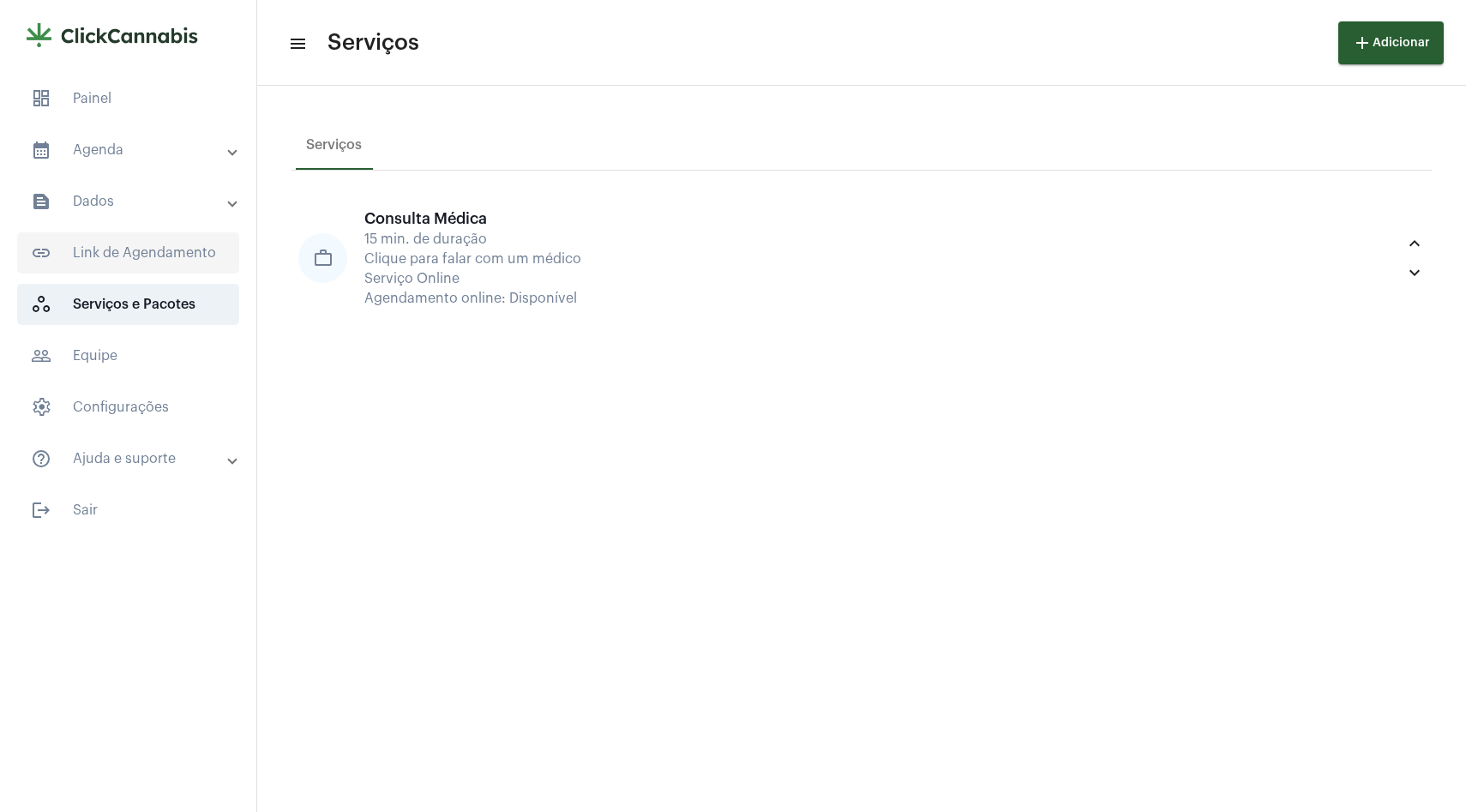
click at [141, 269] on span "link_outlined Link de Agendamento" at bounding box center [128, 252] width 222 height 41
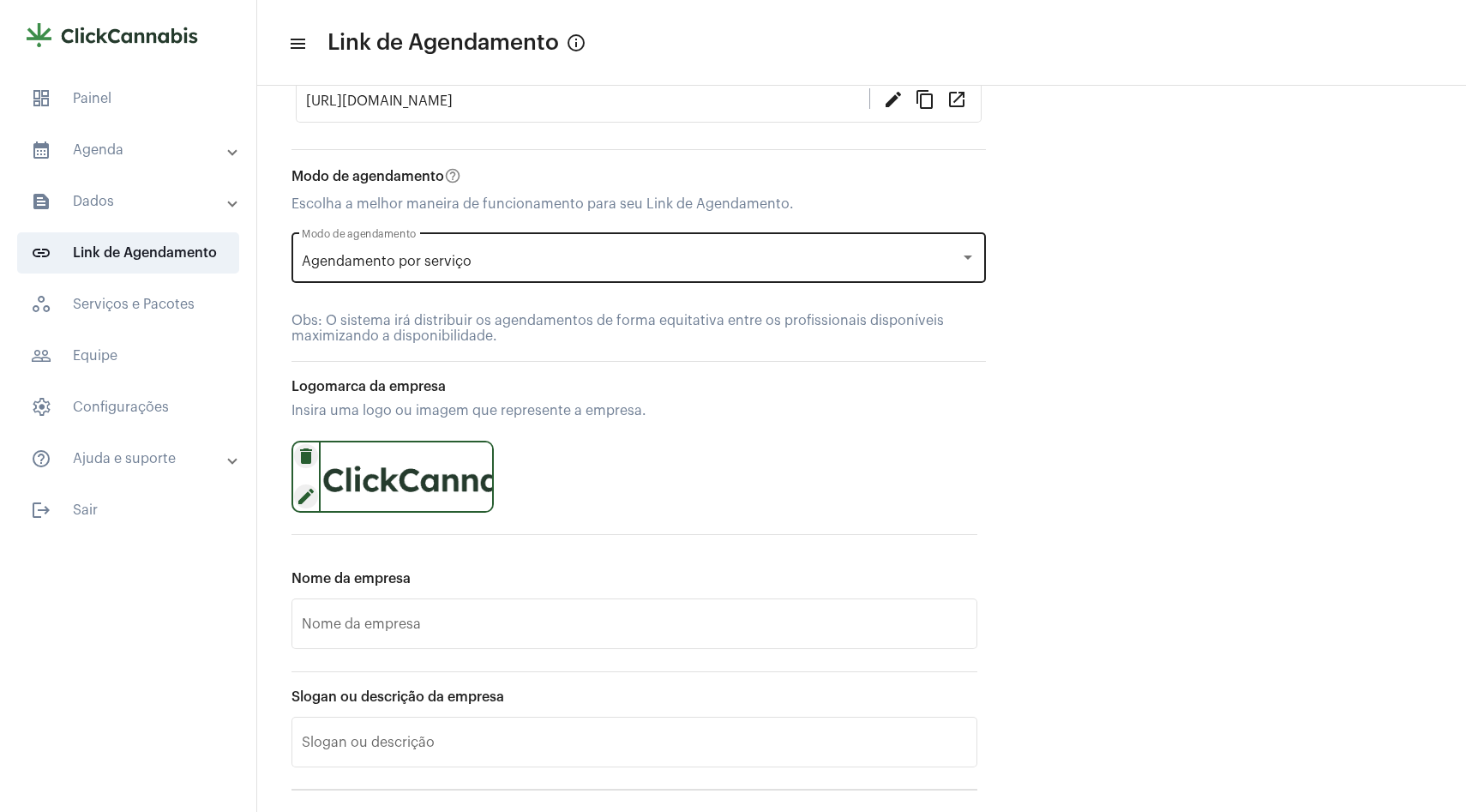
scroll to position [189, 0]
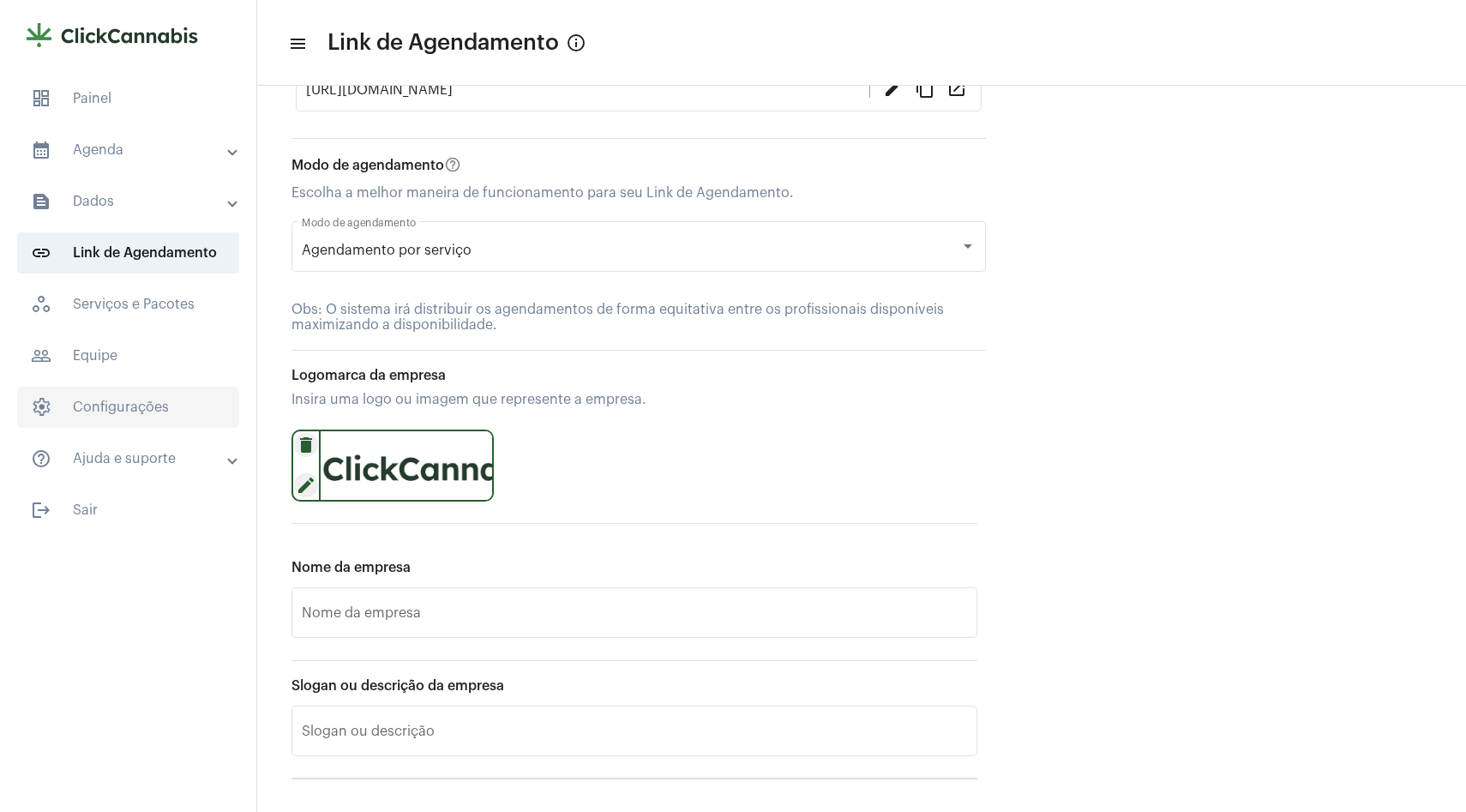
click at [109, 396] on span "settings Configurações" at bounding box center [128, 407] width 222 height 41
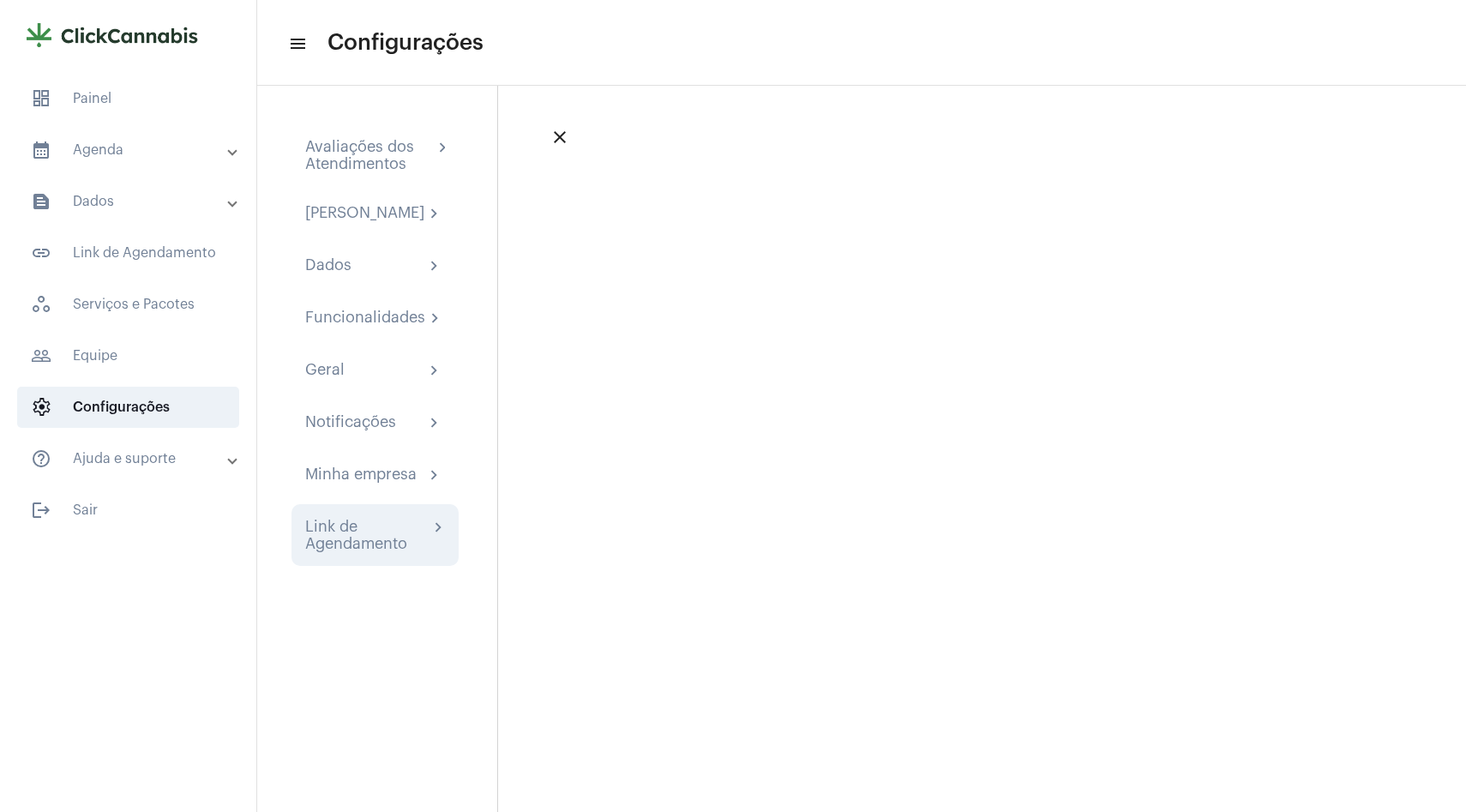
click at [343, 552] on div "Link de Agendamento" at bounding box center [367, 534] width 124 height 34
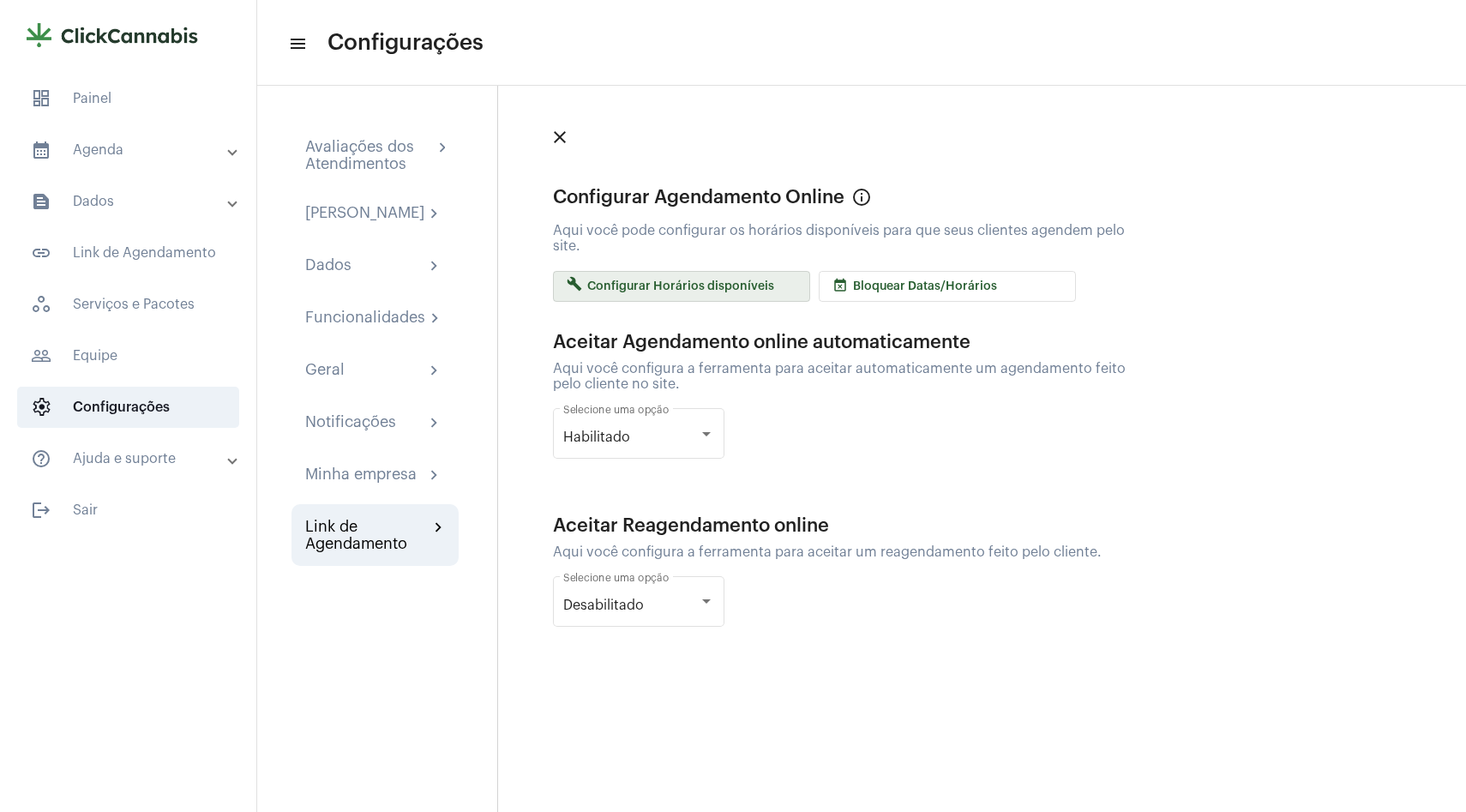
click at [704, 287] on span "build Configurar Horários disponíveis" at bounding box center [671, 286] width 208 height 12
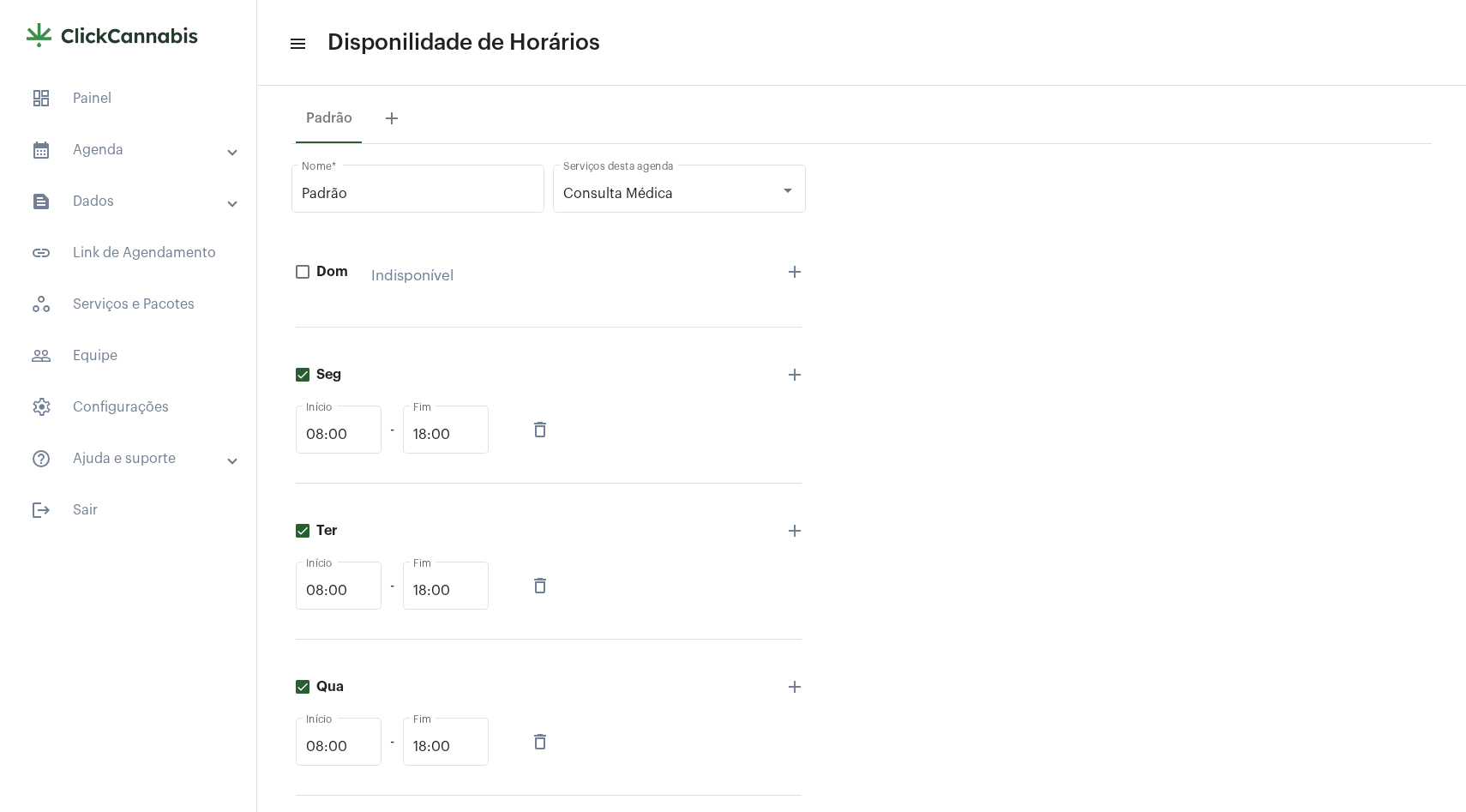
scroll to position [2, 0]
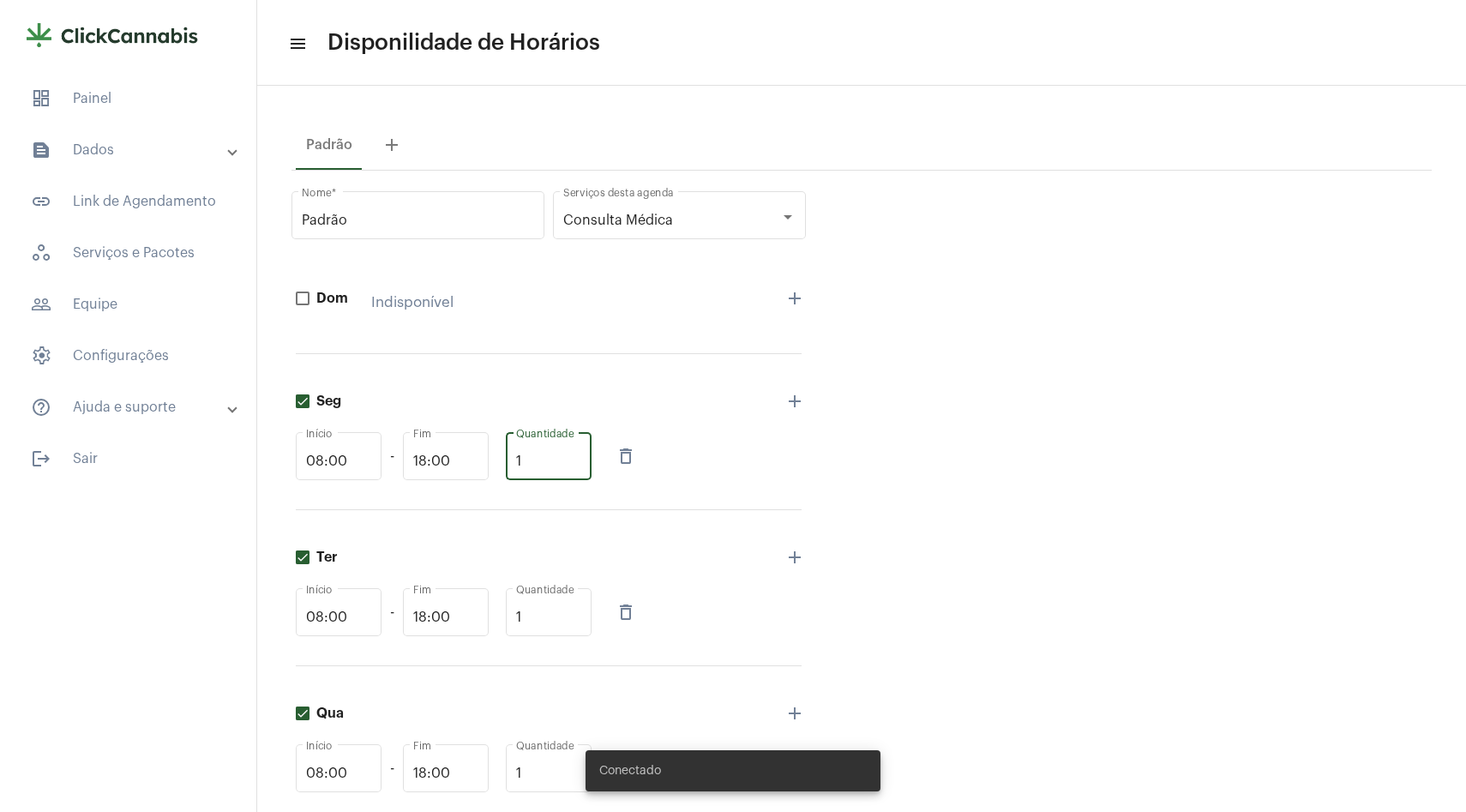
click at [543, 455] on input "1" at bounding box center [548, 461] width 65 height 15
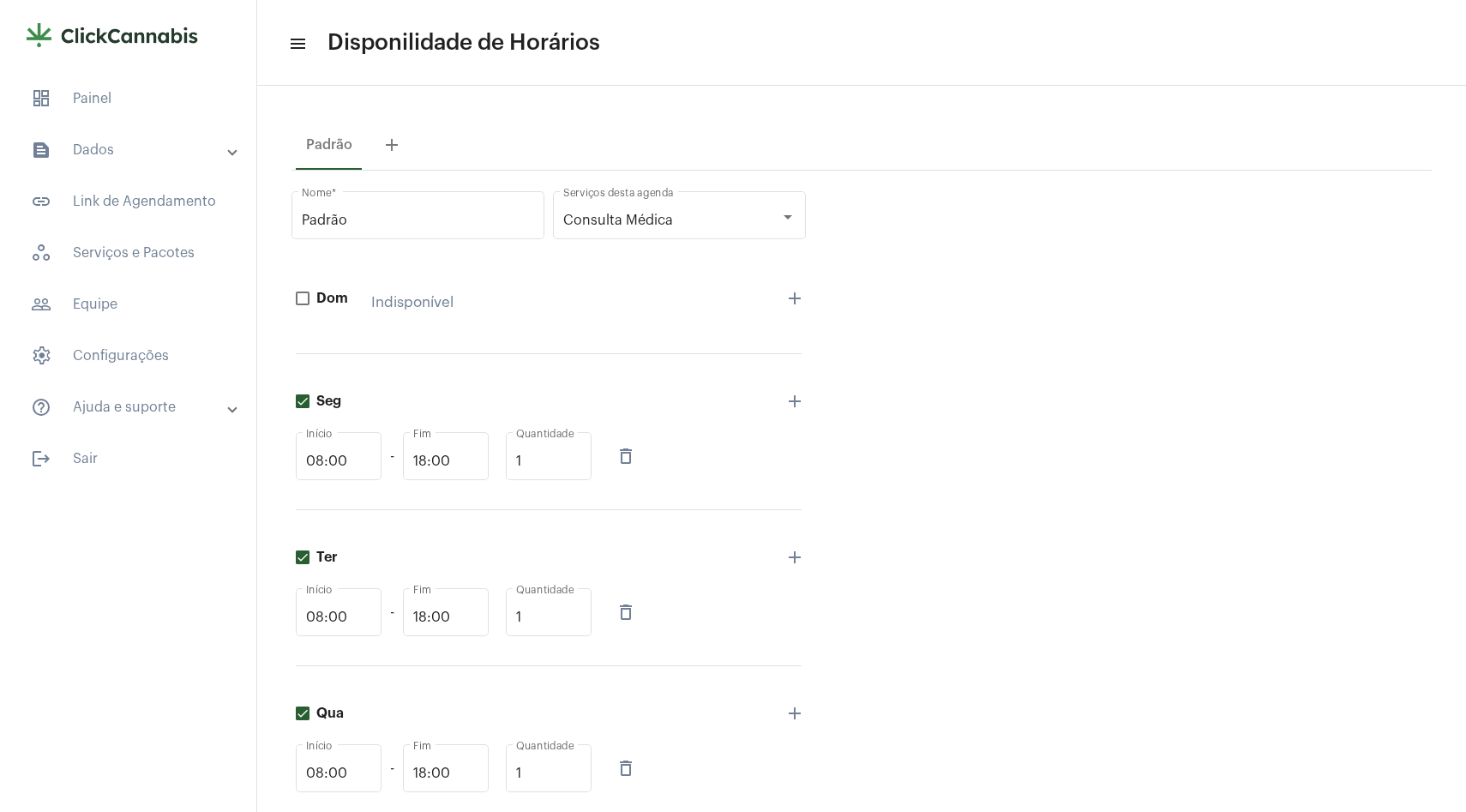
scroll to position [44, 0]
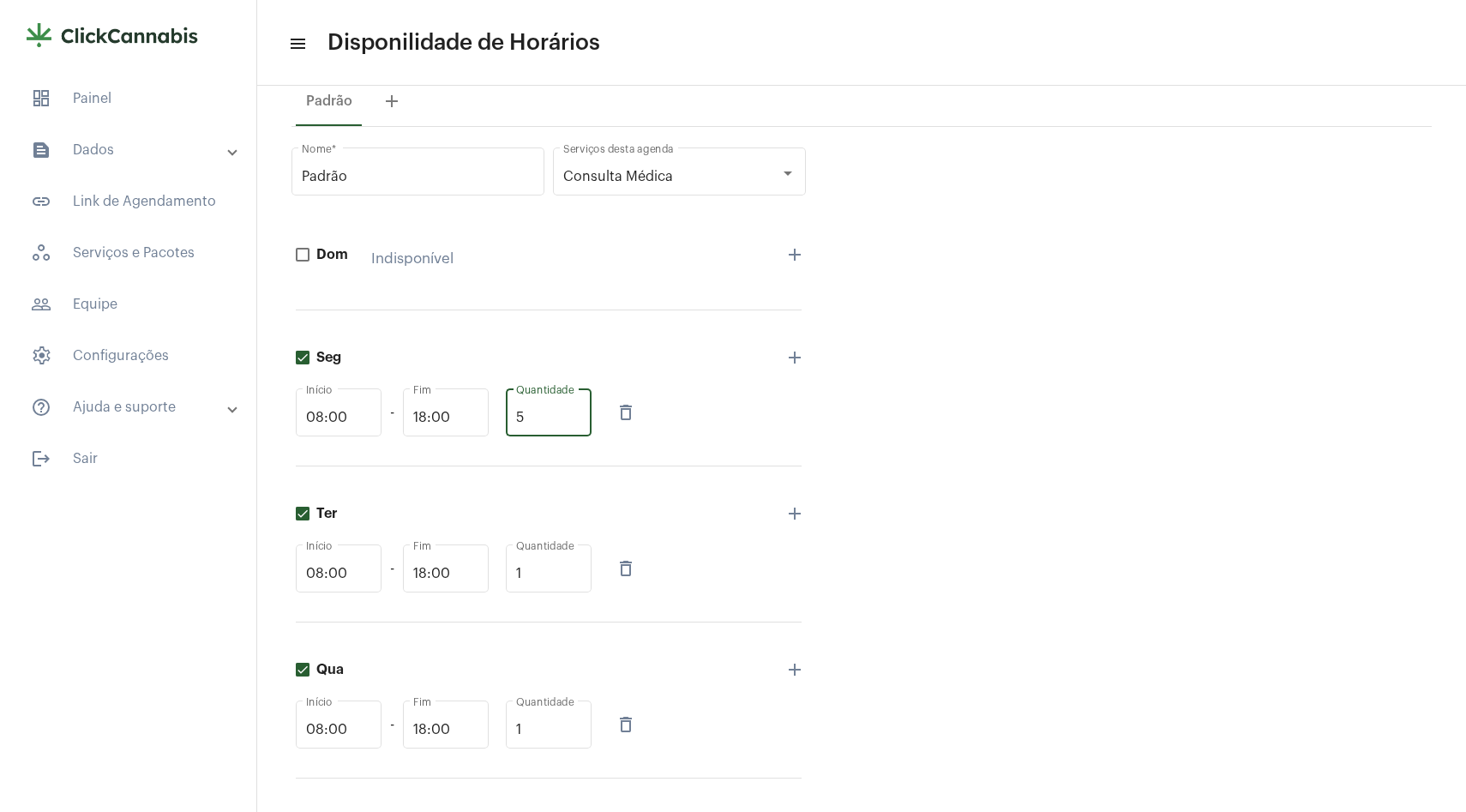
type input "5"
click at [695, 378] on div "08:00 Início - 18:00 Fim 5 Quantidade delete_outline" at bounding box center [548, 412] width 506 height 72
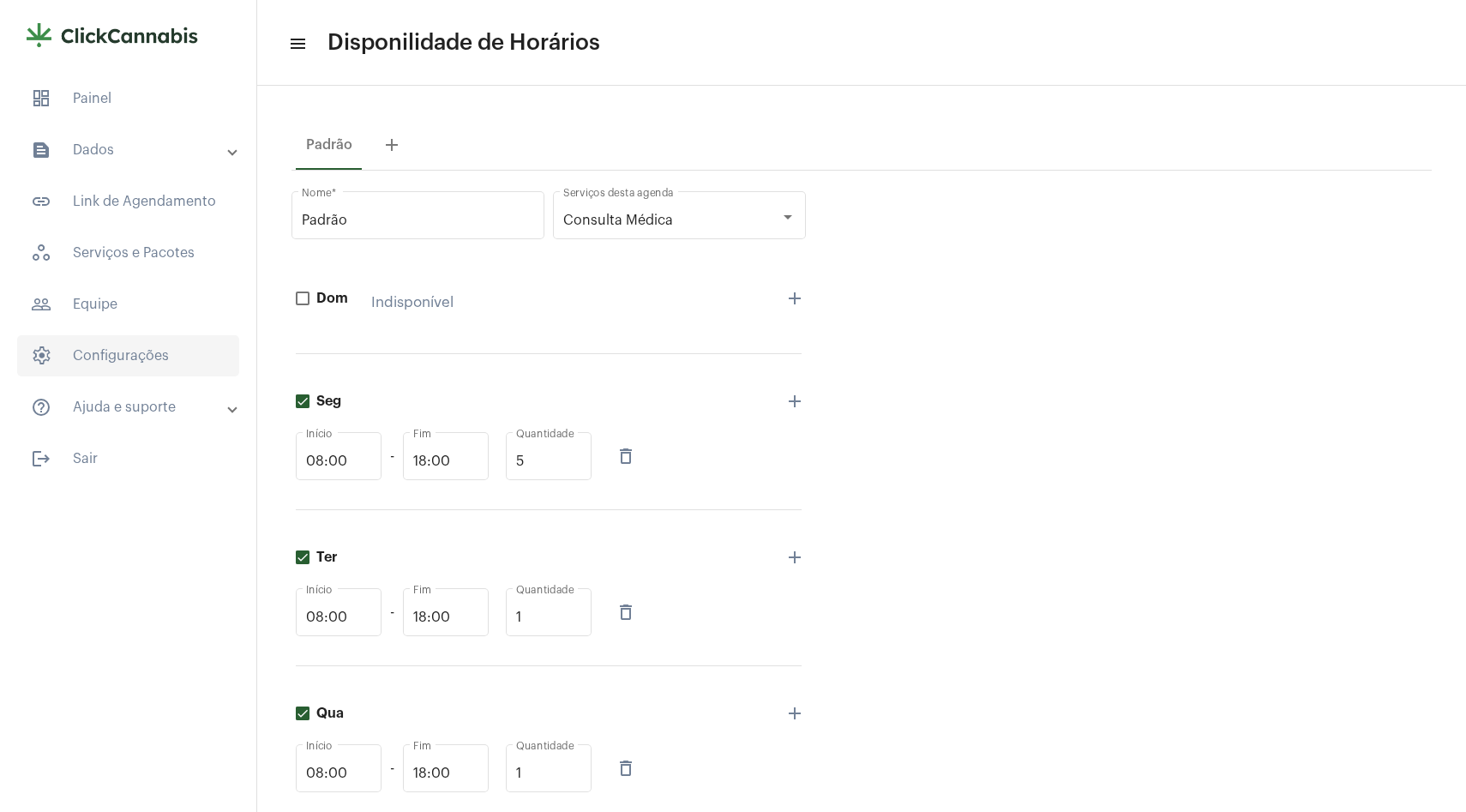
click at [133, 355] on span "settings Configurações" at bounding box center [128, 355] width 222 height 41
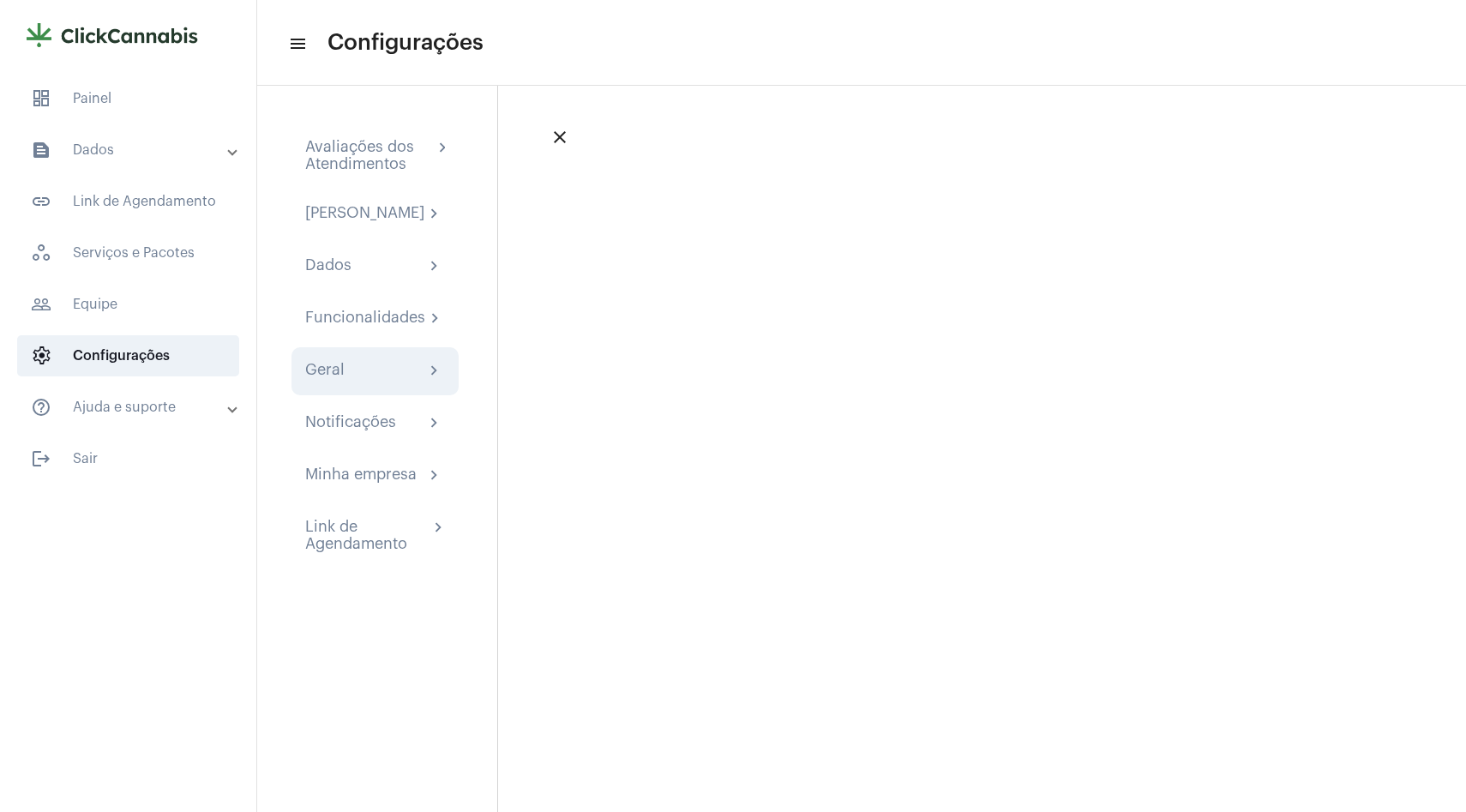
click at [375, 395] on div "Geral chevron_right" at bounding box center [375, 372] width 167 height 48
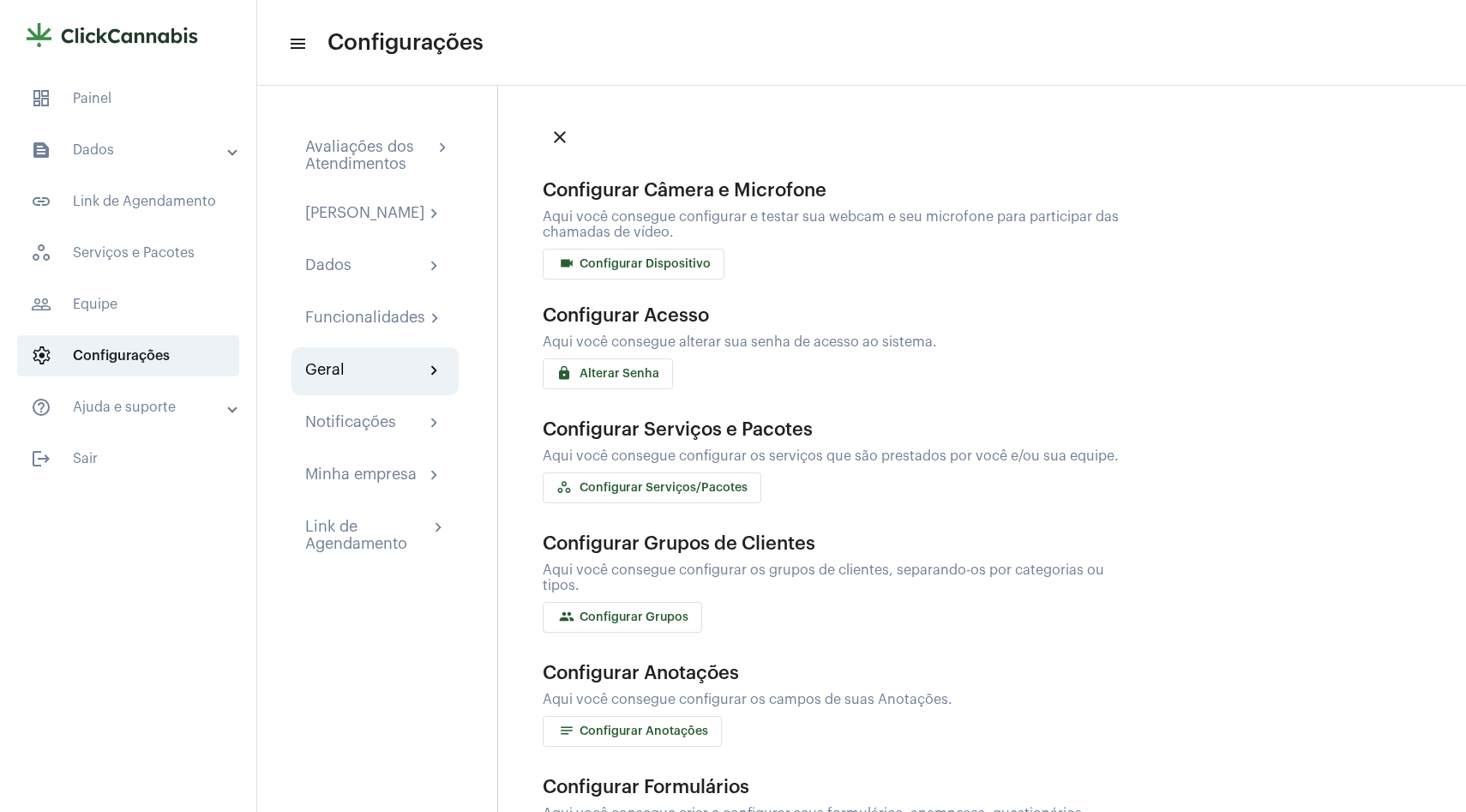
click at [706, 491] on span "workspaces_outlined Configurar Serviços/Pacotes" at bounding box center [652, 487] width 192 height 12
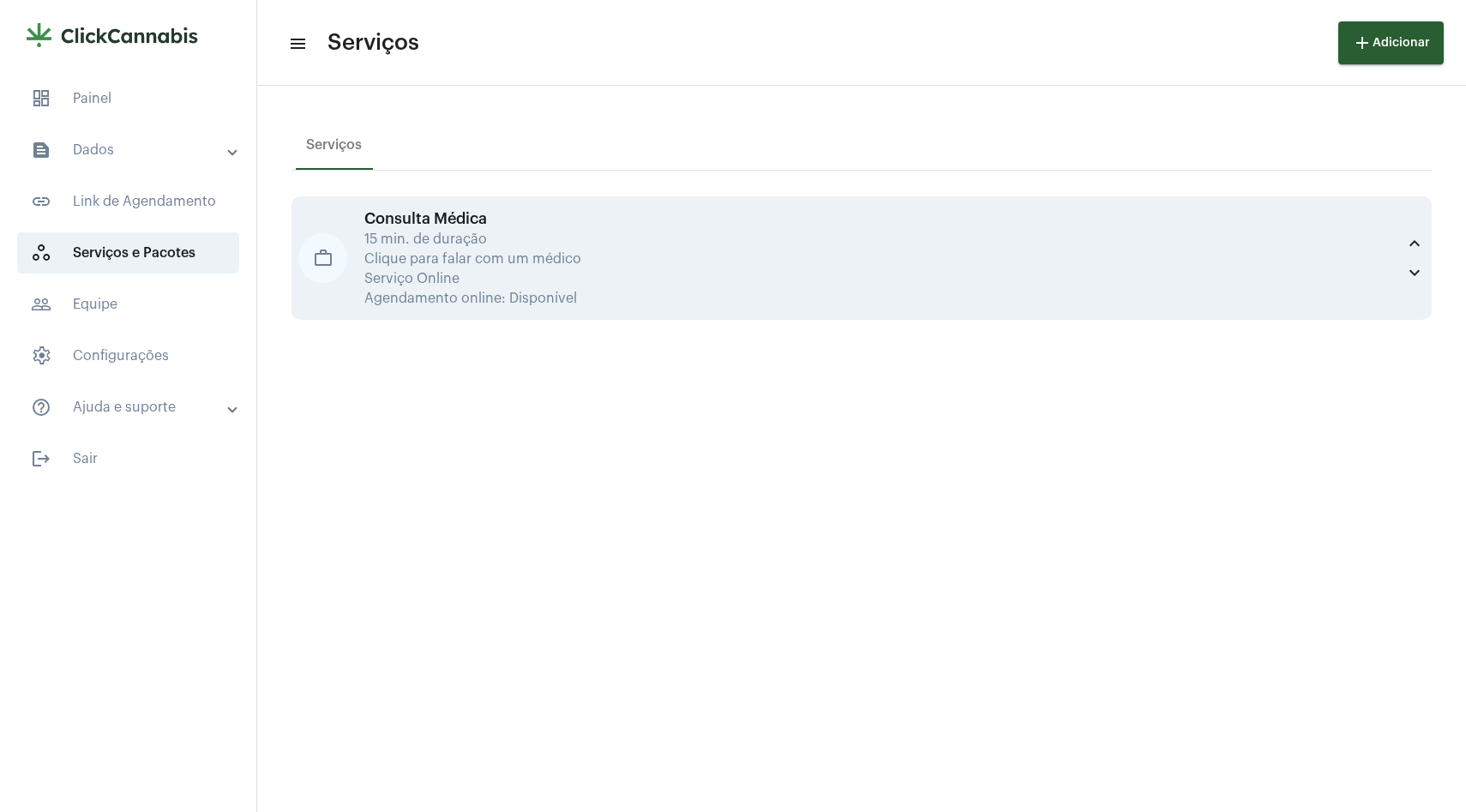
click at [505, 269] on div "Consulta Médica 15 min. de duração Clique para falar com um médico Serviço Onli…" at bounding box center [880, 258] width 1032 height 96
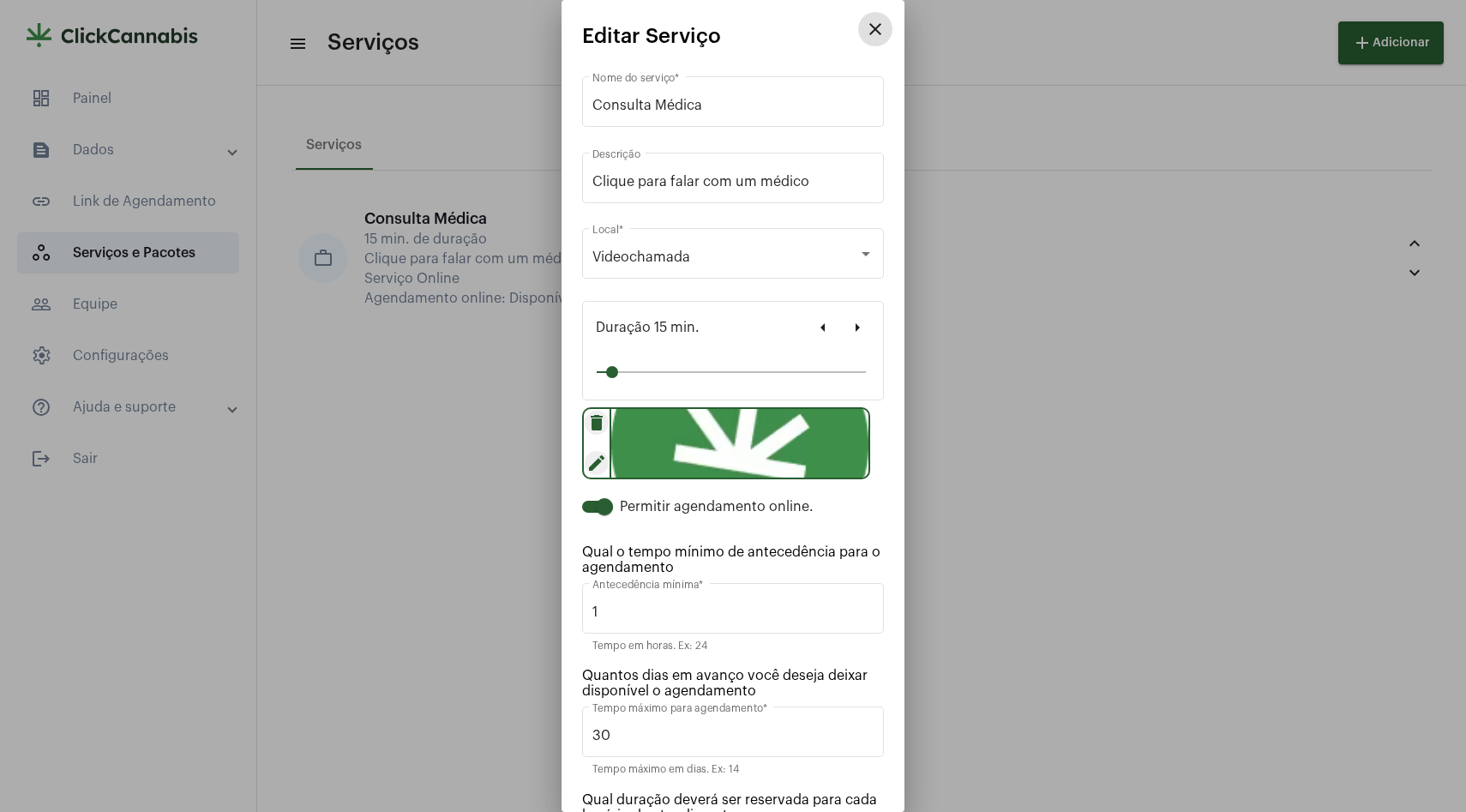
click at [862, 326] on mat-icon "arrow_right" at bounding box center [857, 327] width 21 height 21
click at [875, 30] on mat-icon "close" at bounding box center [875, 29] width 21 height 21
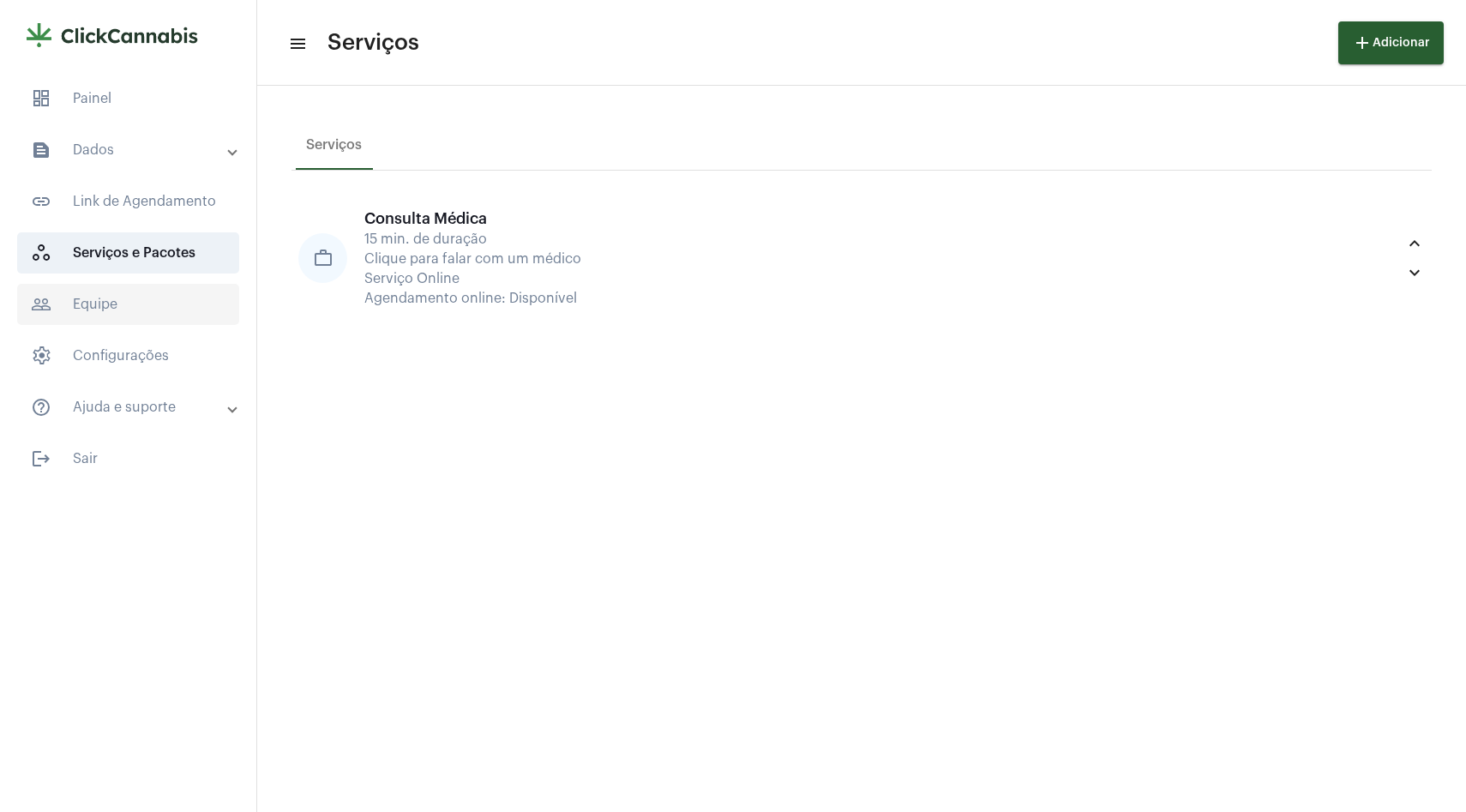
click at [141, 306] on span "people_outline Equipe" at bounding box center [128, 304] width 222 height 41
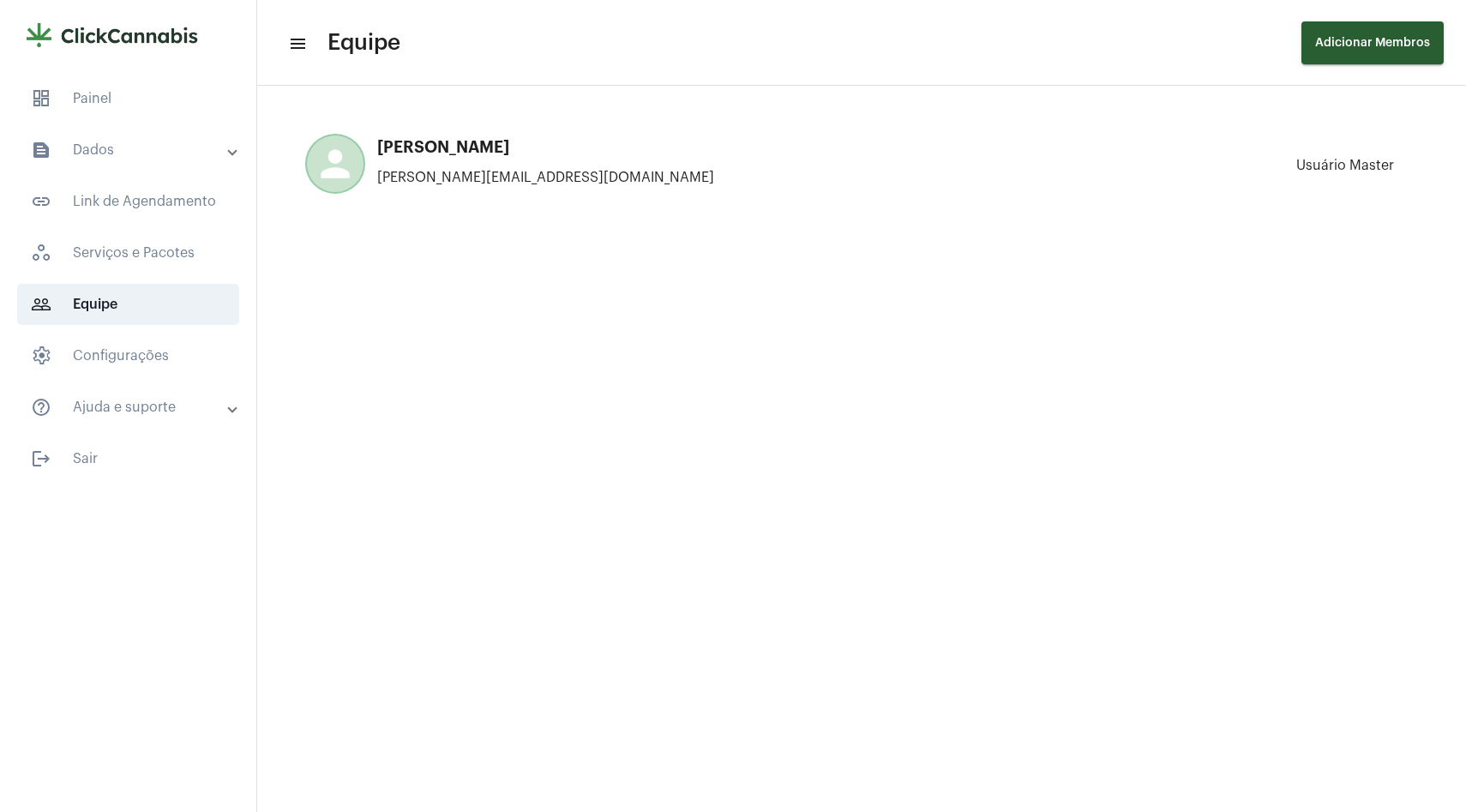
click at [174, 155] on mat-panel-title "text_snippet_outlined Dados" at bounding box center [129, 150] width 198 height 21
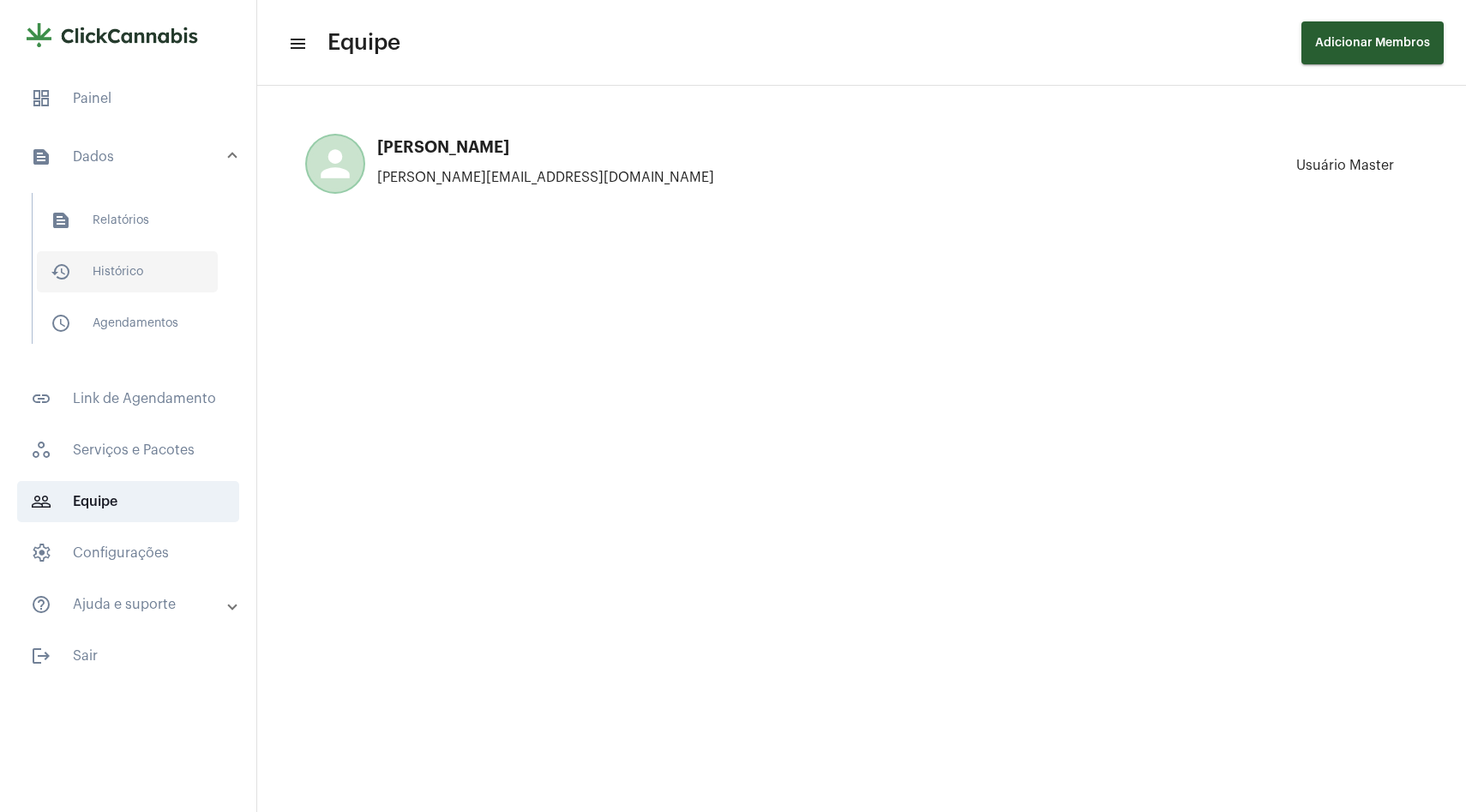
click at [125, 277] on span "history_outlined Histórico" at bounding box center [127, 272] width 181 height 41
